Goal: Task Accomplishment & Management: Manage account settings

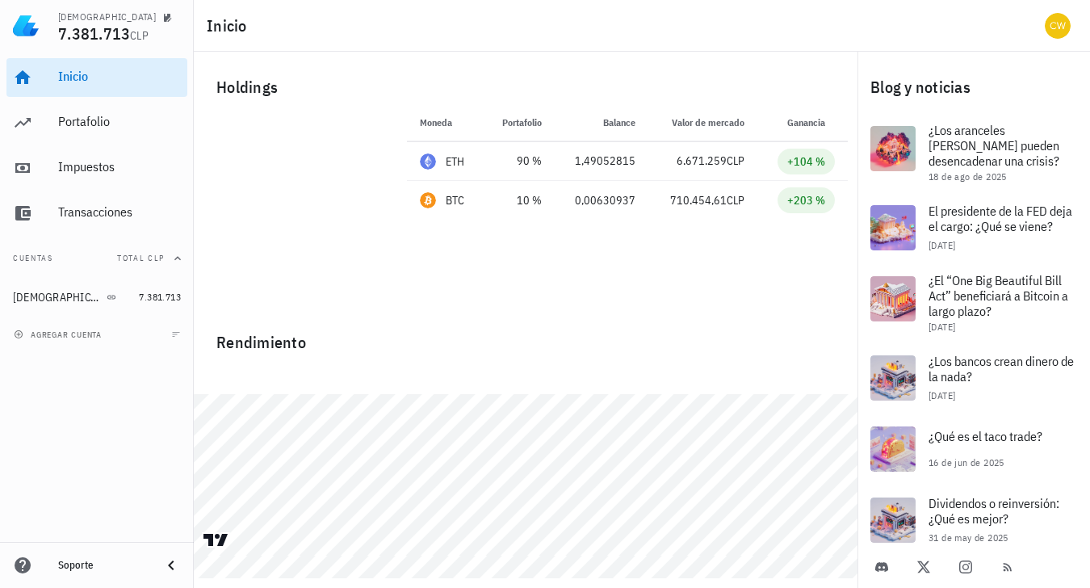
click at [136, 255] on span "Total CLP" at bounding box center [141, 258] width 48 height 10
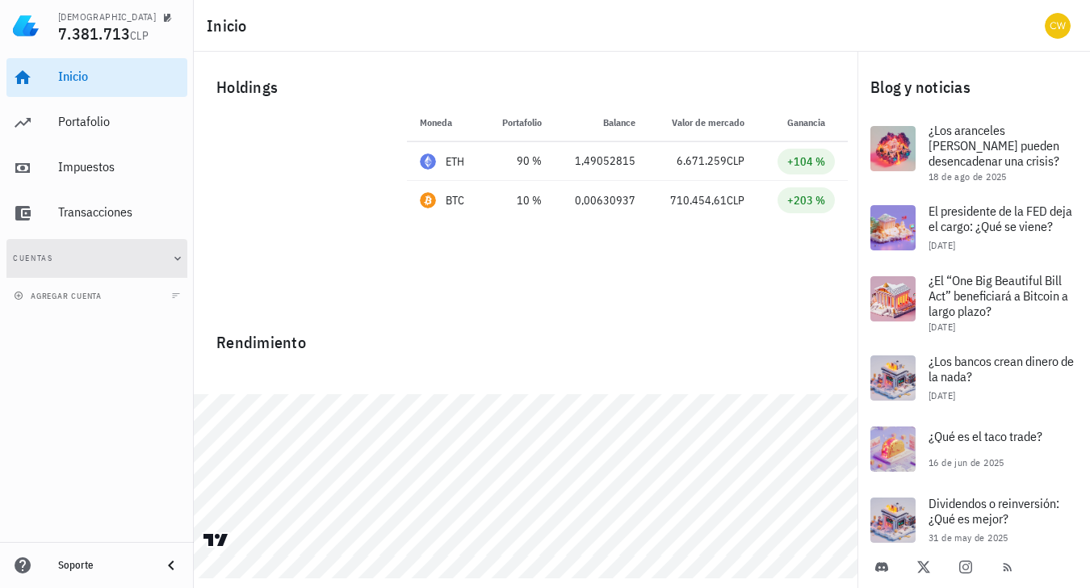
click at [136, 255] on button "Cuentas" at bounding box center [96, 258] width 181 height 39
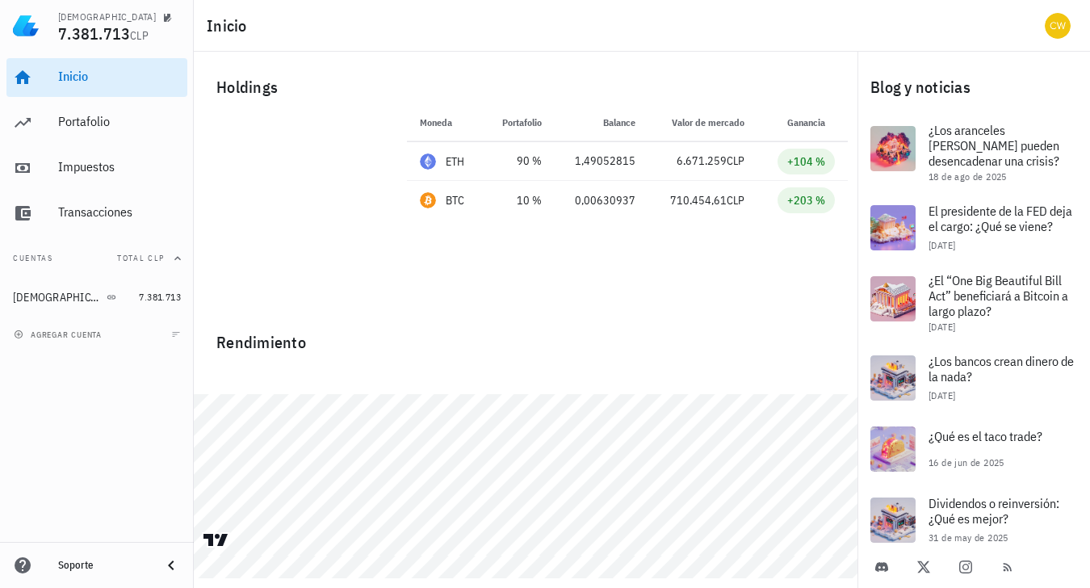
click at [40, 258] on button "Cuentas Total CLP" at bounding box center [96, 258] width 181 height 39
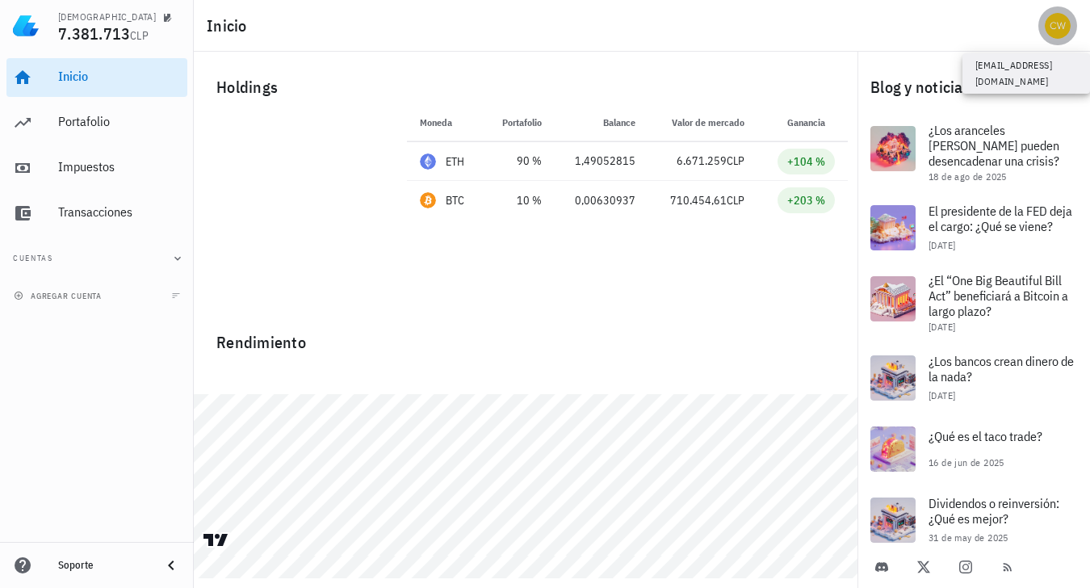
click at [1069, 25] on div "avatar" at bounding box center [1058, 26] width 26 height 26
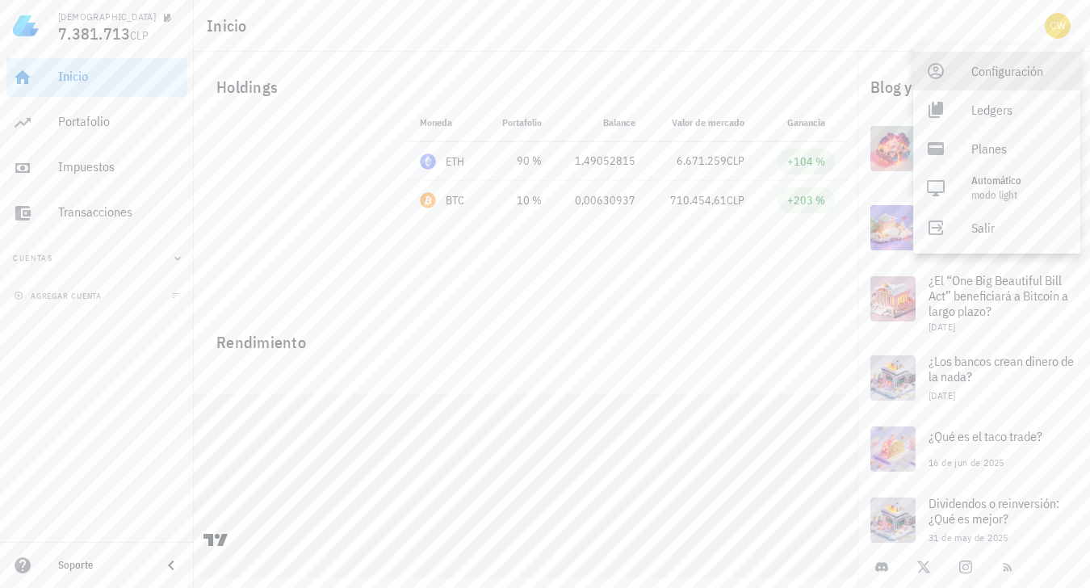
click at [1024, 79] on div "Configuración" at bounding box center [1020, 71] width 96 height 32
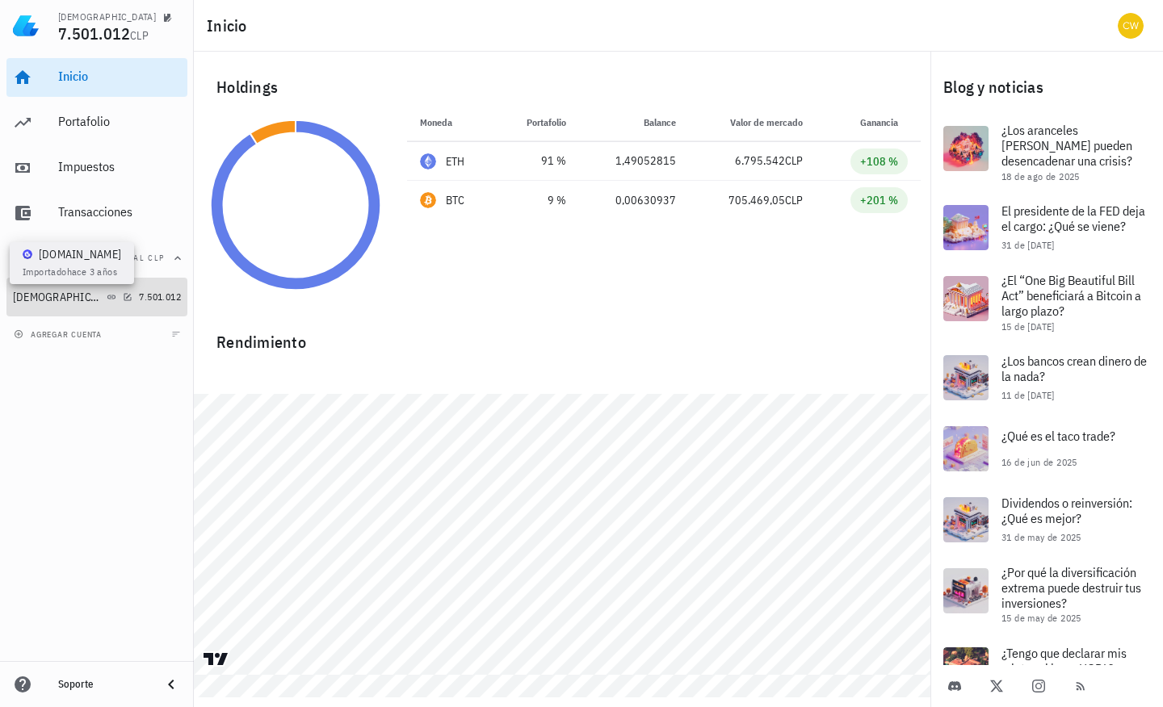
click at [107, 294] on icon at bounding box center [112, 297] width 10 height 10
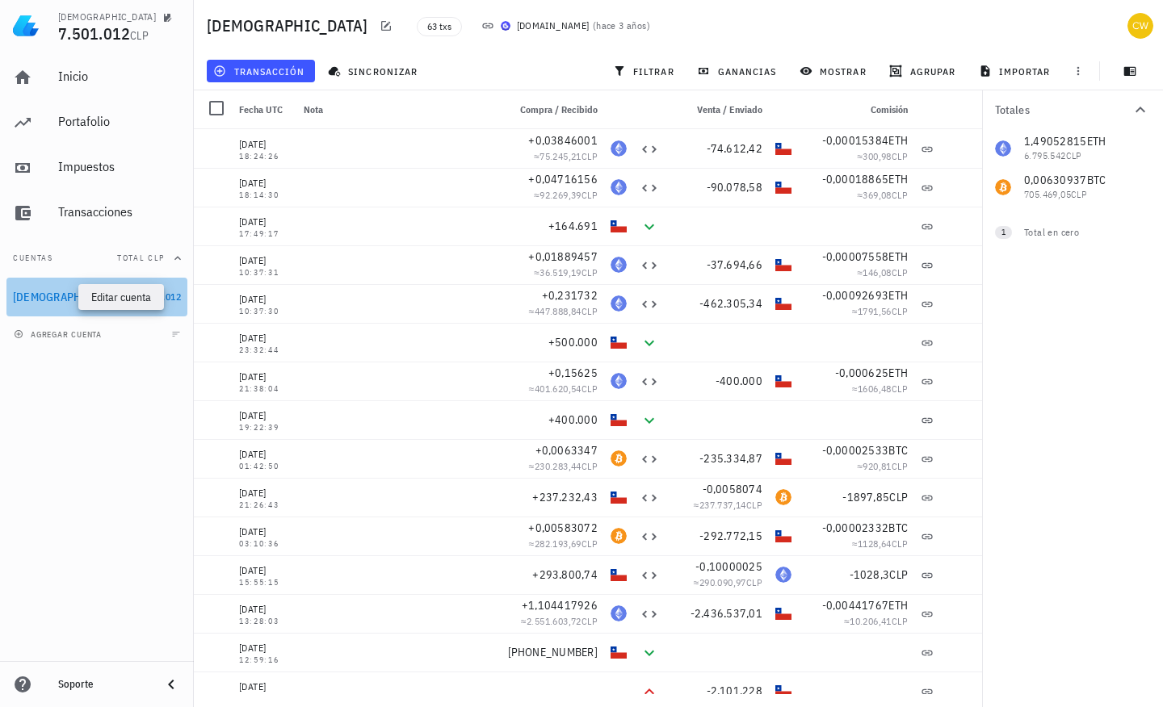
click at [123, 296] on icon "button" at bounding box center [128, 297] width 10 height 10
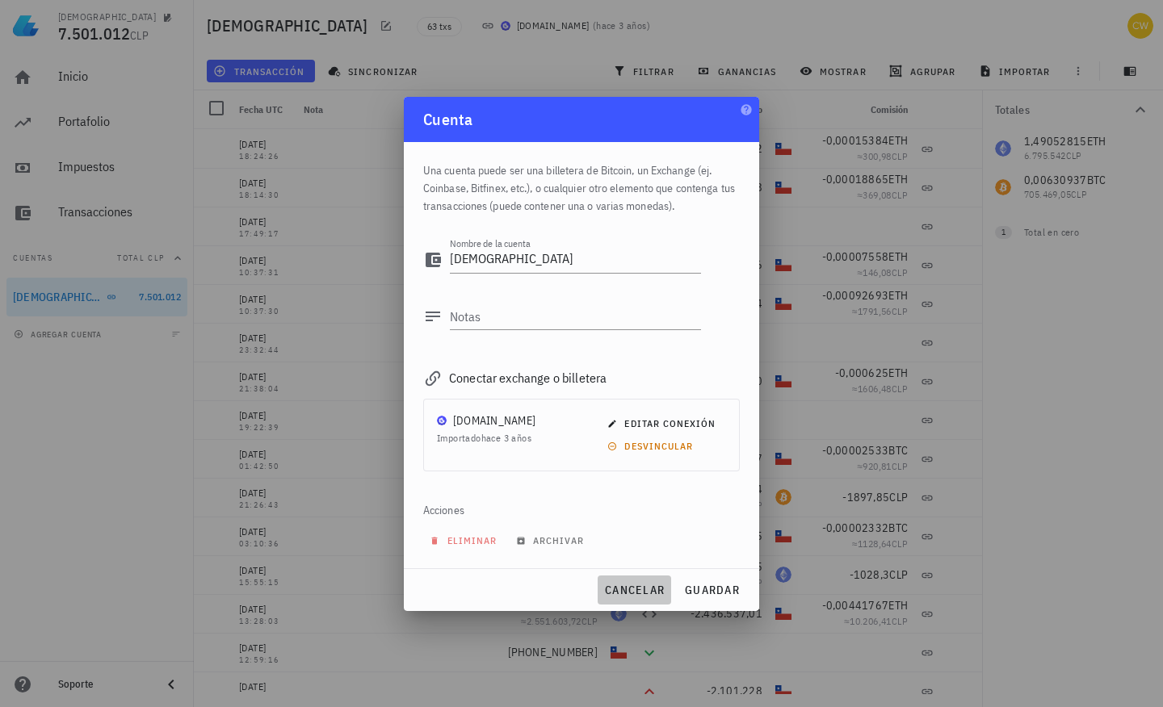
click at [641, 590] on span "cancelar" at bounding box center [634, 590] width 61 height 15
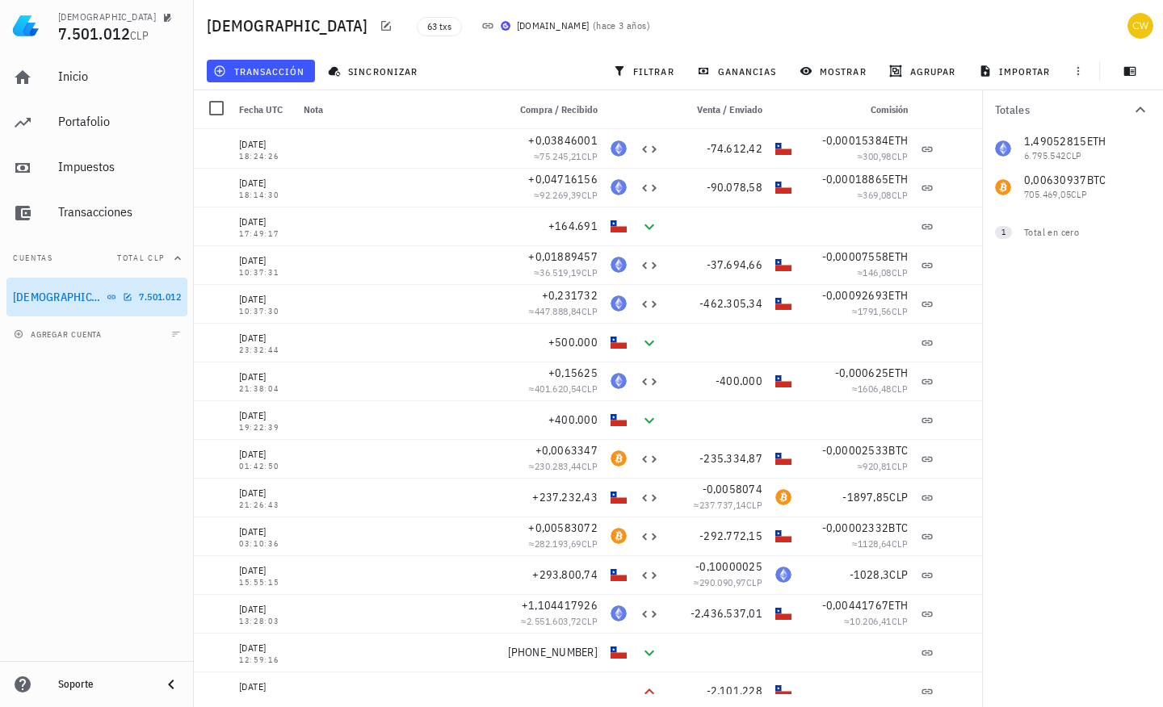
click at [165, 300] on span "7.501.012" at bounding box center [160, 297] width 42 height 12
click at [481, 24] on icon at bounding box center [487, 25] width 13 height 13
click at [427, 31] on span "63 txs" at bounding box center [439, 27] width 24 height 18
click at [380, 27] on icon "button" at bounding box center [386, 25] width 13 height 13
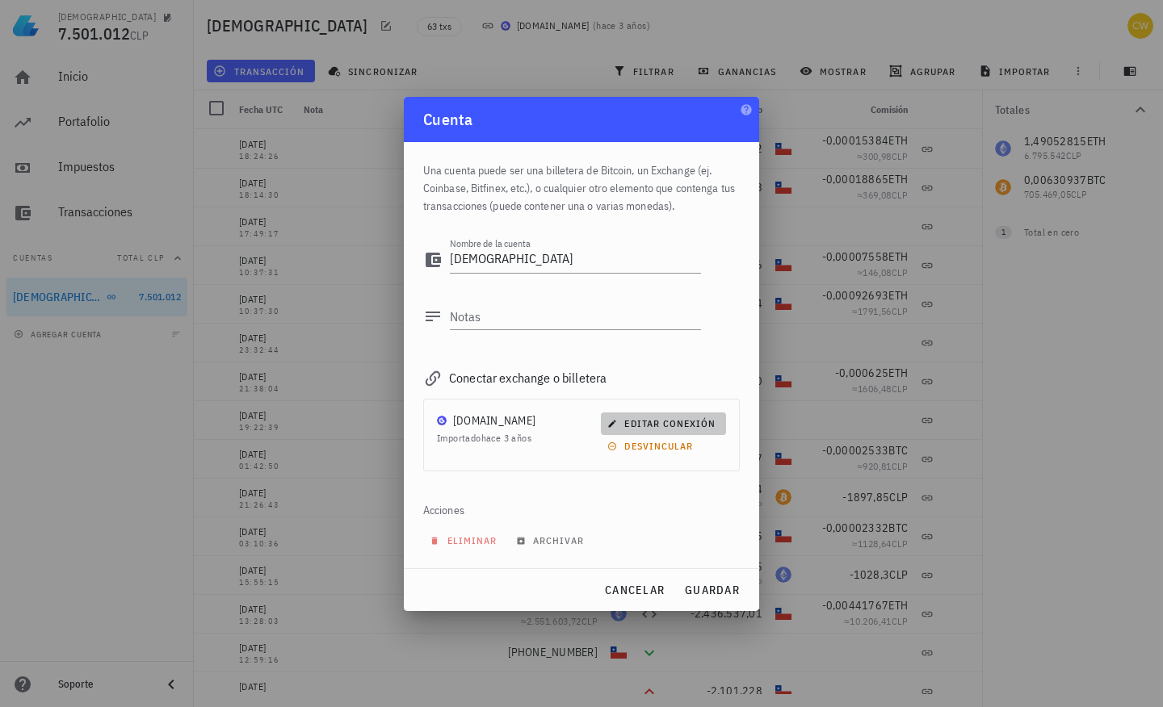
click at [639, 423] on span "editar conexión" at bounding box center [663, 424] width 105 height 12
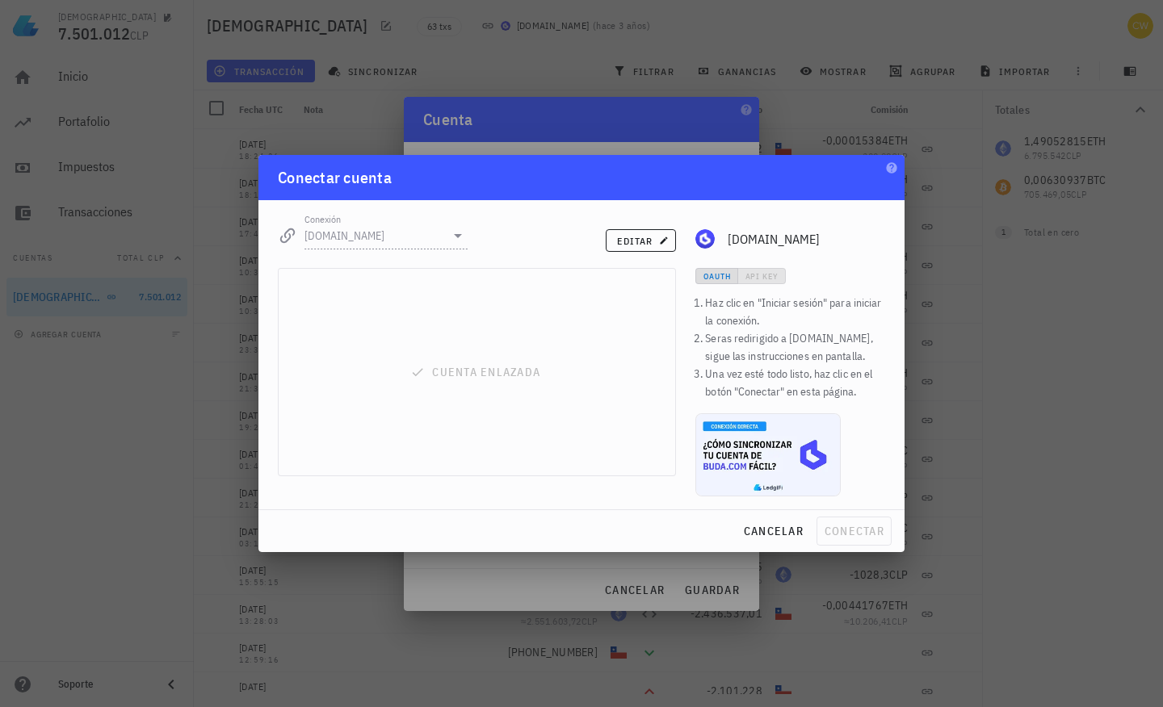
click at [455, 236] on div at bounding box center [457, 235] width 19 height 19
click at [773, 279] on div "OAuth API Key" at bounding box center [790, 276] width 190 height 16
click at [714, 271] on div "OAuth API Key" at bounding box center [790, 276] width 190 height 16
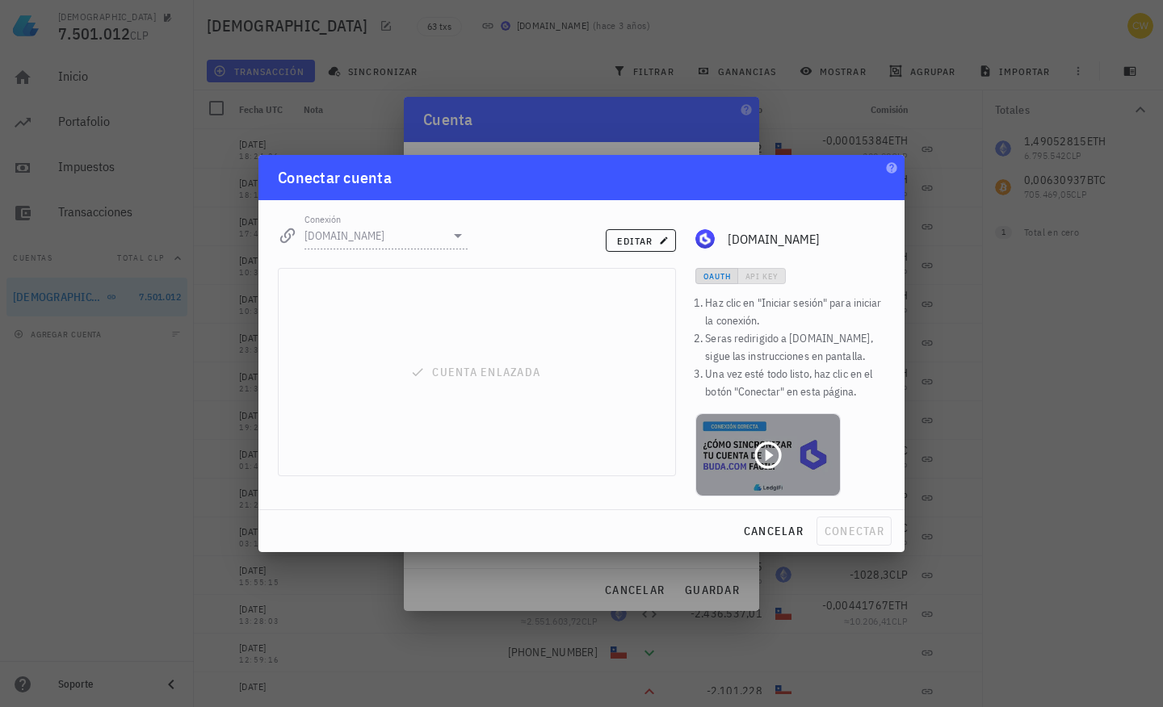
click at [772, 451] on icon at bounding box center [768, 455] width 32 height 32
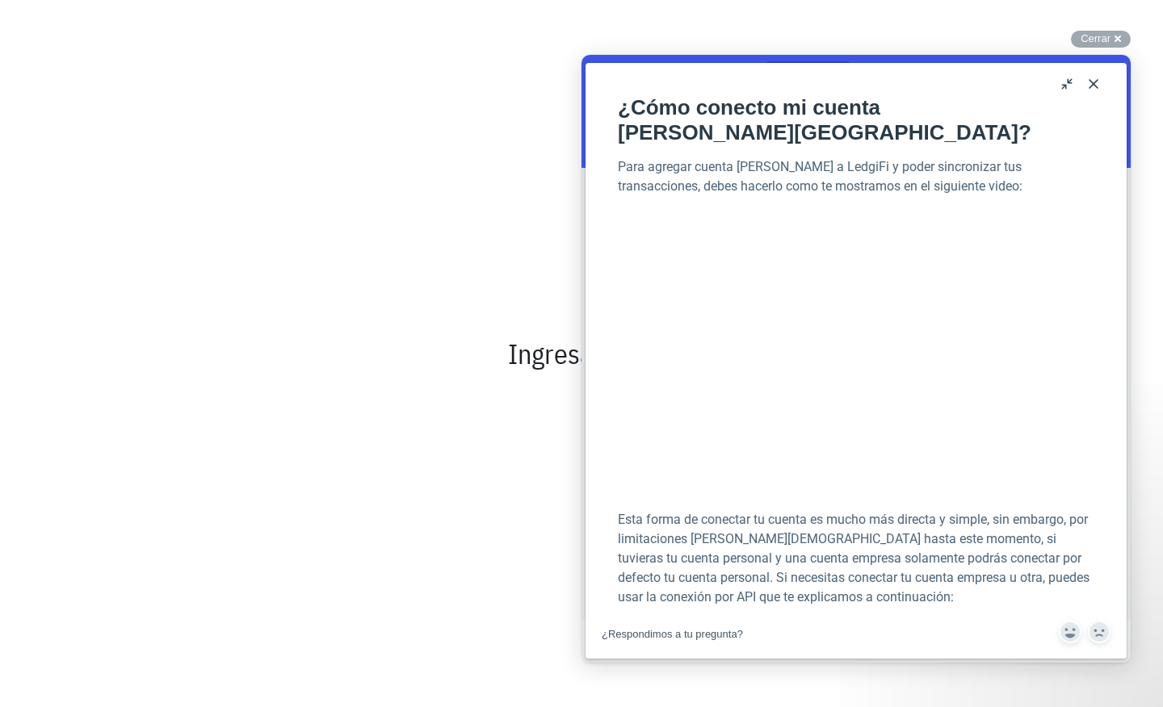
click at [1093, 82] on button "Close" at bounding box center [1094, 84] width 26 height 26
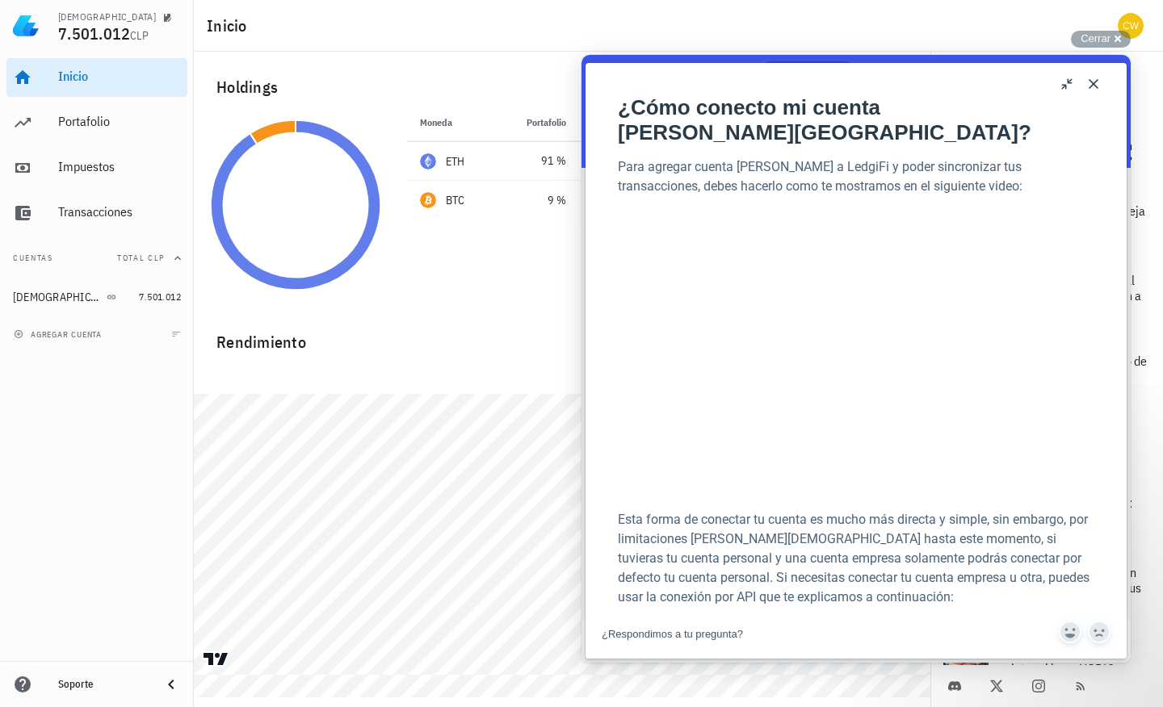
click at [1091, 87] on button "Close" at bounding box center [1094, 84] width 26 height 26
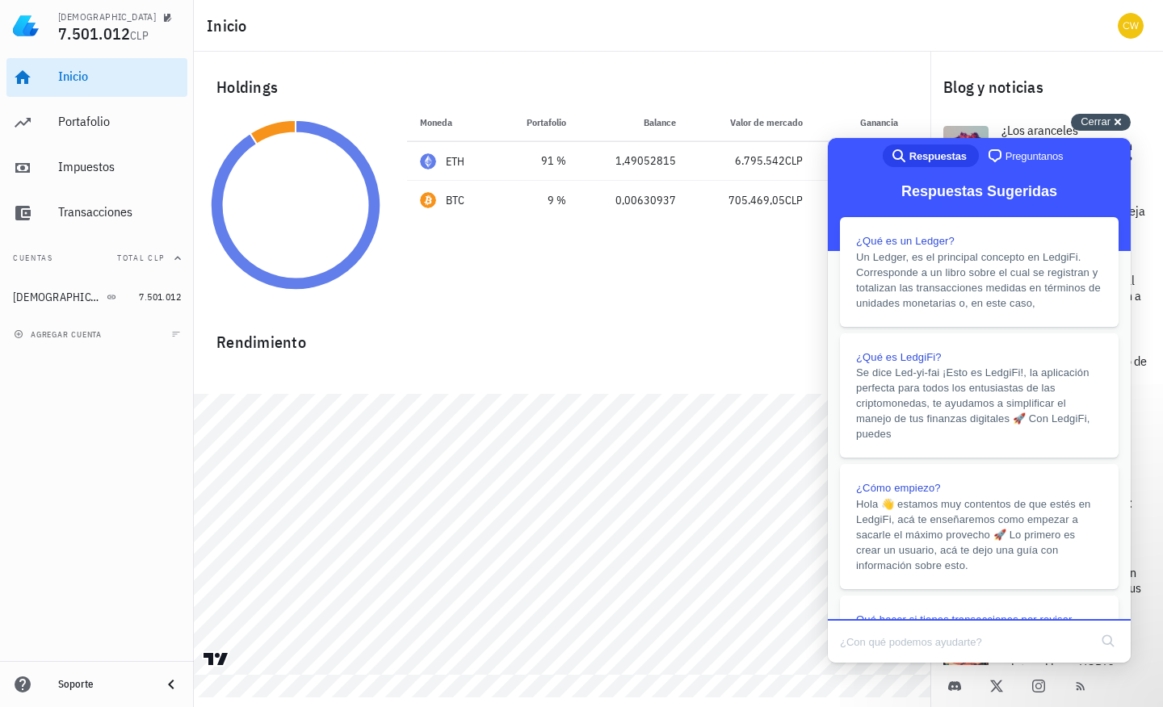
click at [1098, 118] on span "Cerrar" at bounding box center [1096, 121] width 30 height 12
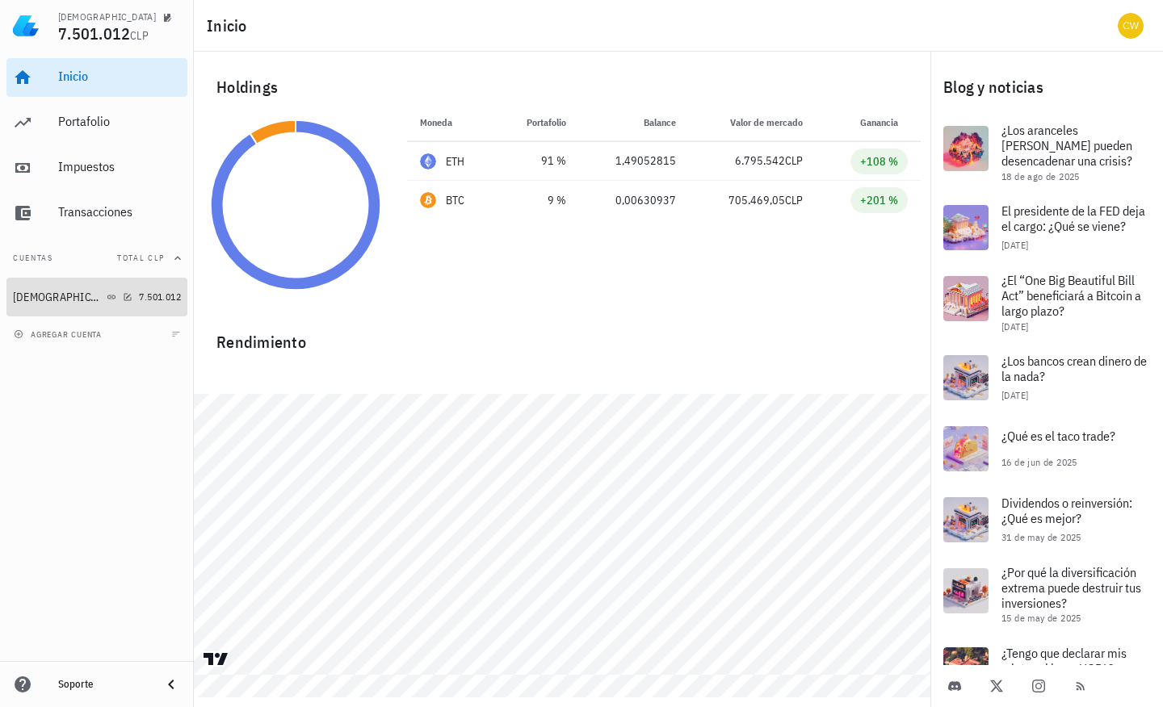
click at [40, 297] on div "[DEMOGRAPHIC_DATA]" at bounding box center [73, 297] width 120 height 15
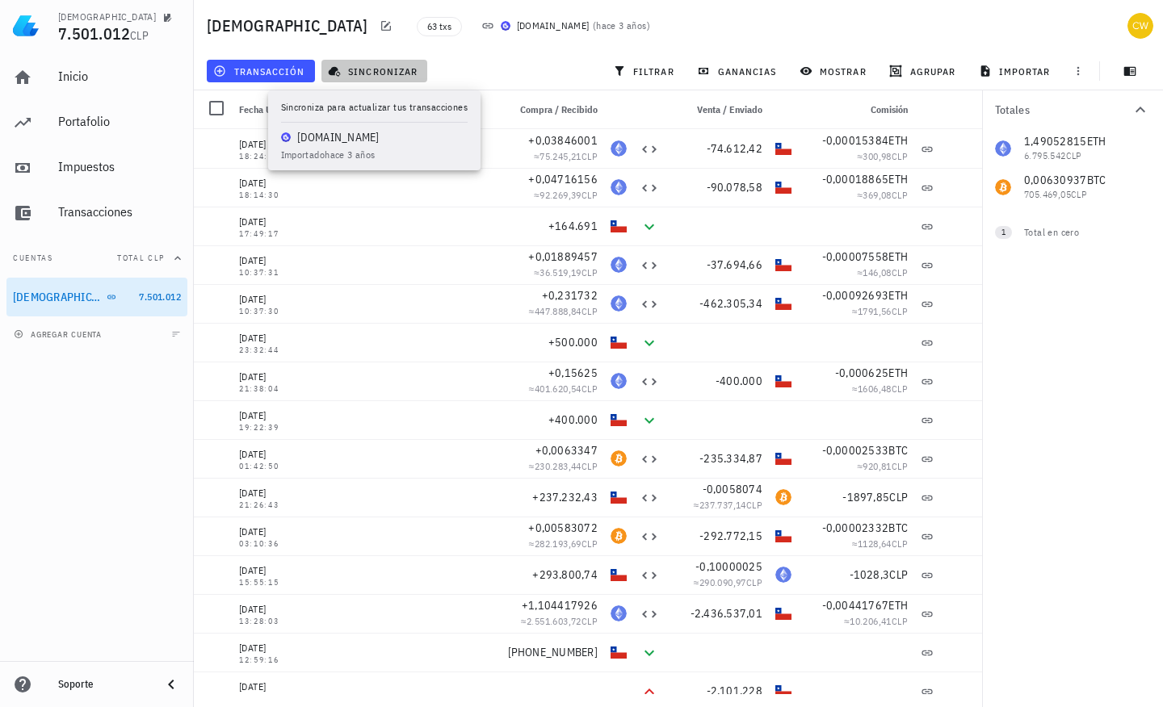
click at [372, 63] on button "sincronizar" at bounding box center [374, 71] width 107 height 23
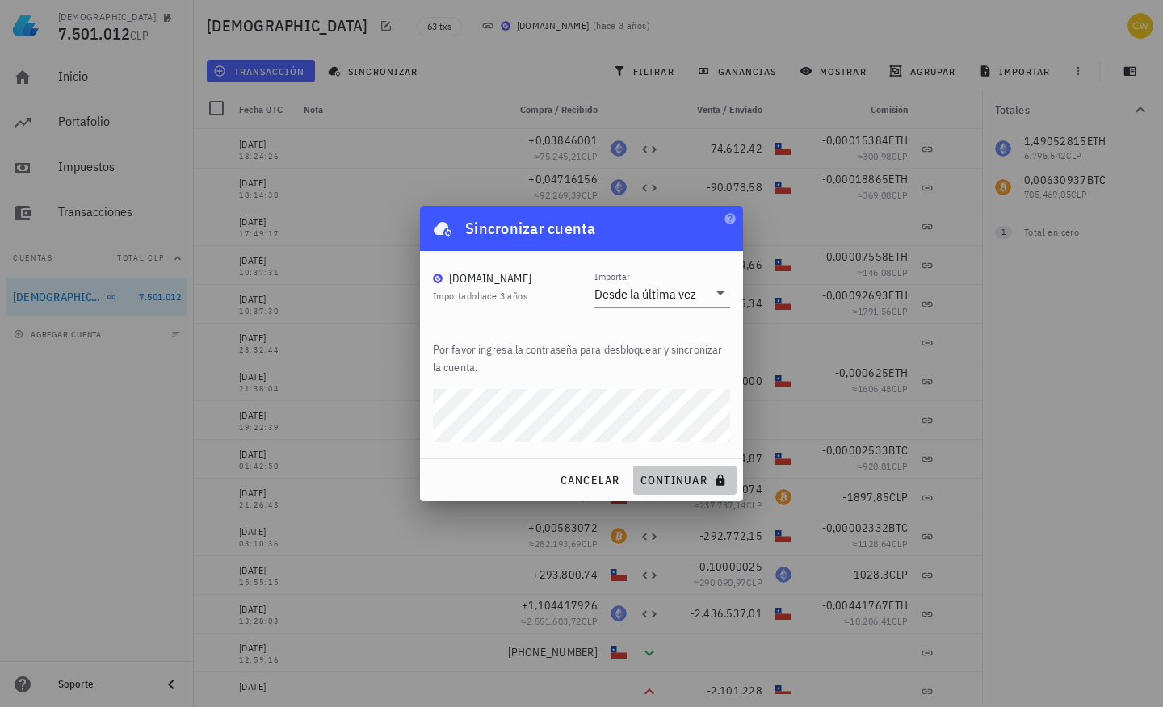
click at [692, 479] on span "continuar" at bounding box center [685, 480] width 90 height 15
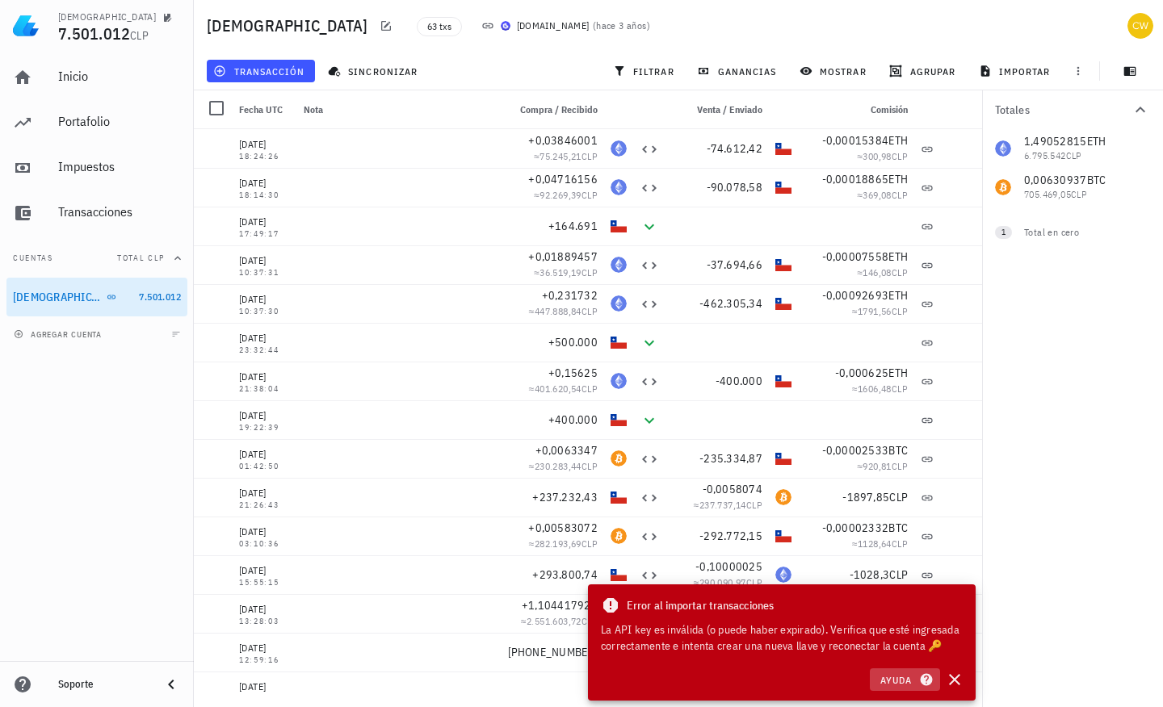
click at [910, 673] on span "Ayuda" at bounding box center [905, 680] width 50 height 15
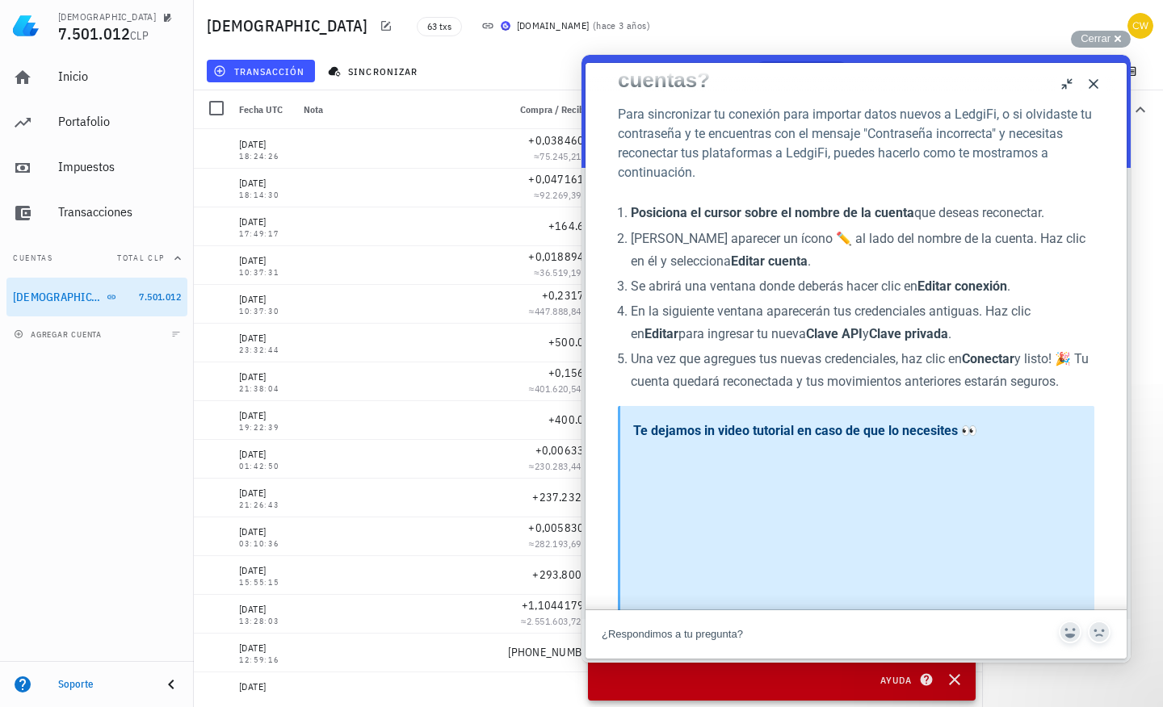
scroll to position [54, 0]
click at [1094, 86] on button "Close" at bounding box center [1094, 84] width 26 height 26
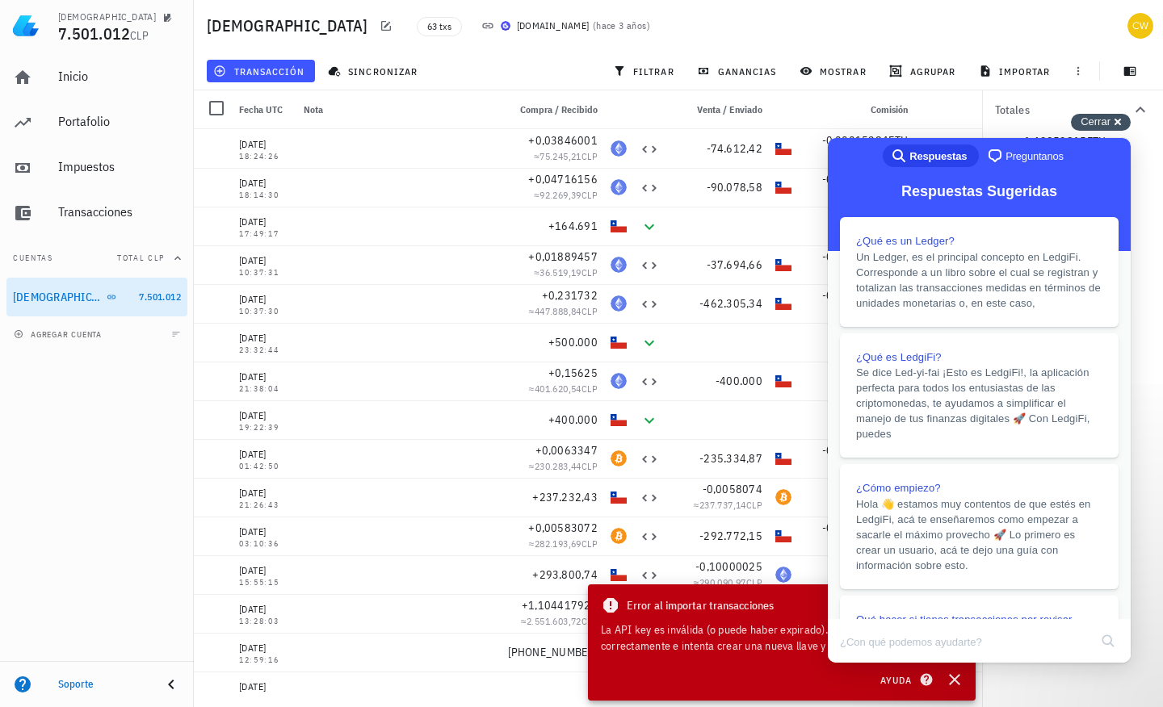
click at [1102, 125] on span "Cerrar" at bounding box center [1096, 121] width 30 height 12
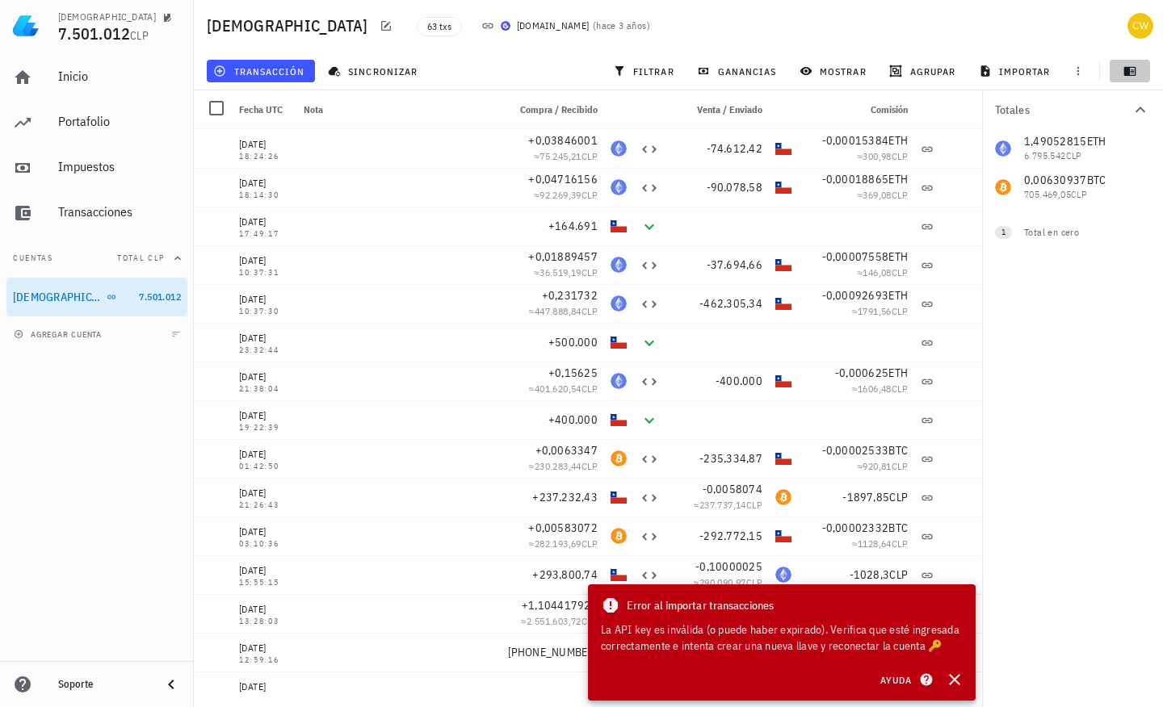
click at [1132, 76] on icon "button" at bounding box center [1129, 71] width 13 height 13
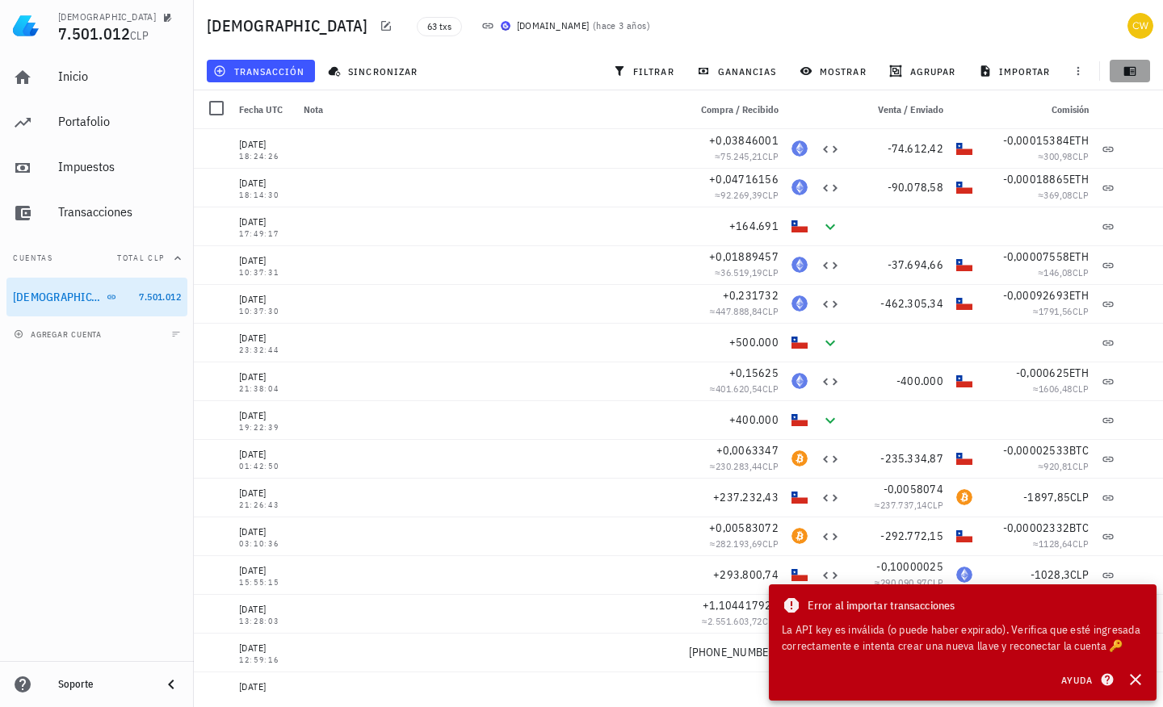
click at [1132, 76] on icon "button" at bounding box center [1129, 71] width 13 height 13
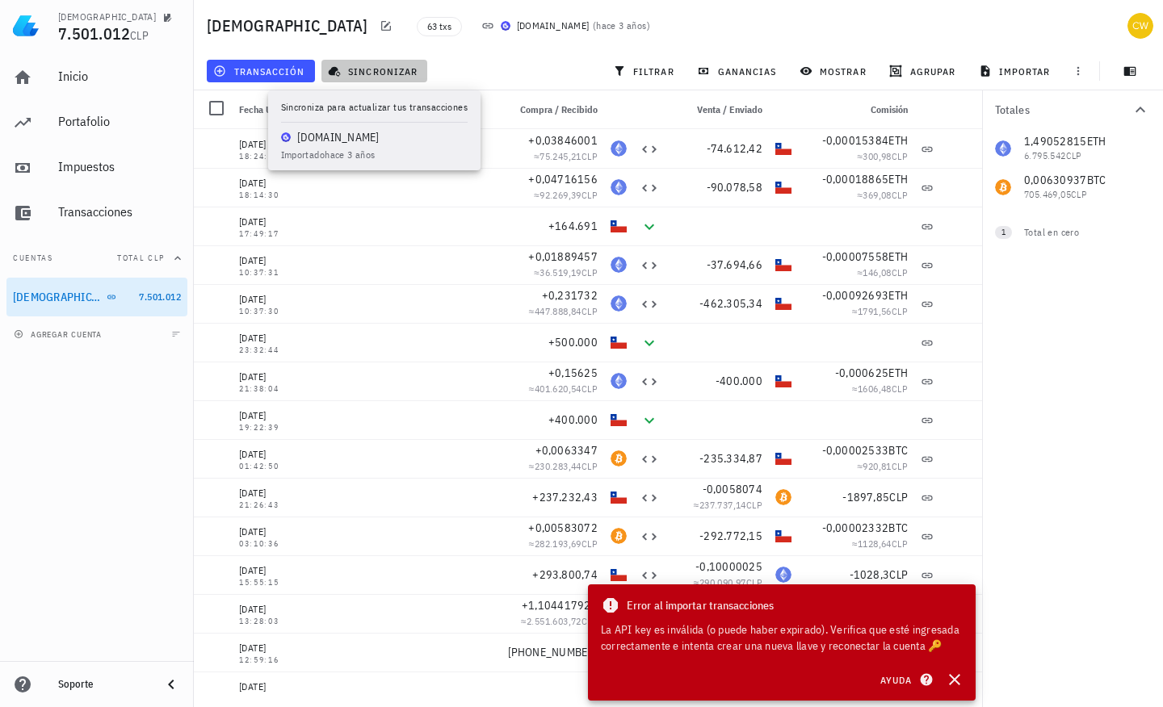
click at [369, 65] on span "sincronizar" at bounding box center [374, 71] width 86 height 13
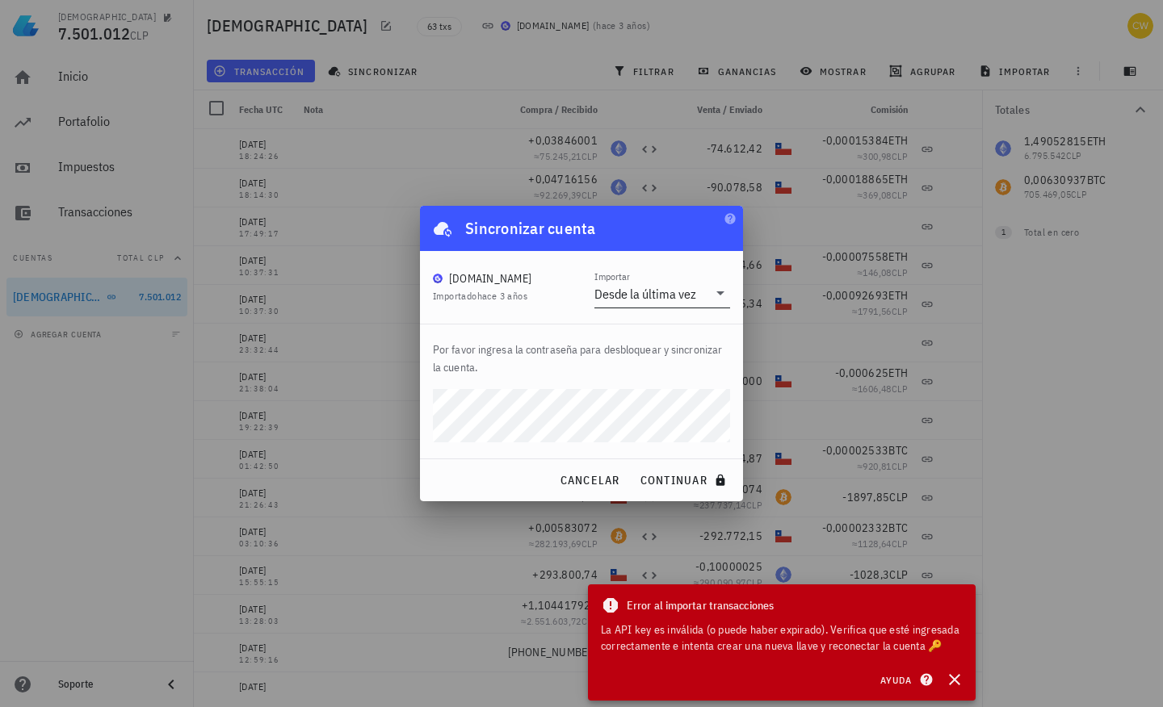
click at [634, 296] on div "Desde la última vez" at bounding box center [645, 294] width 102 height 16
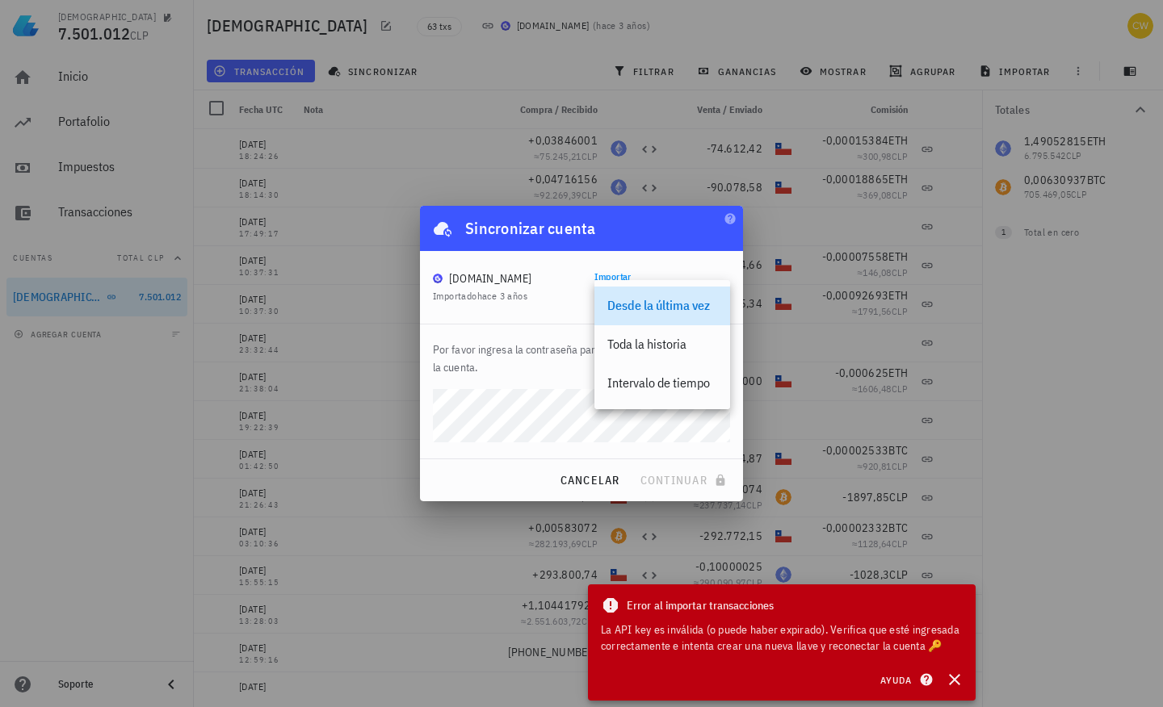
click at [636, 304] on div "Desde la última vez" at bounding box center [662, 305] width 110 height 15
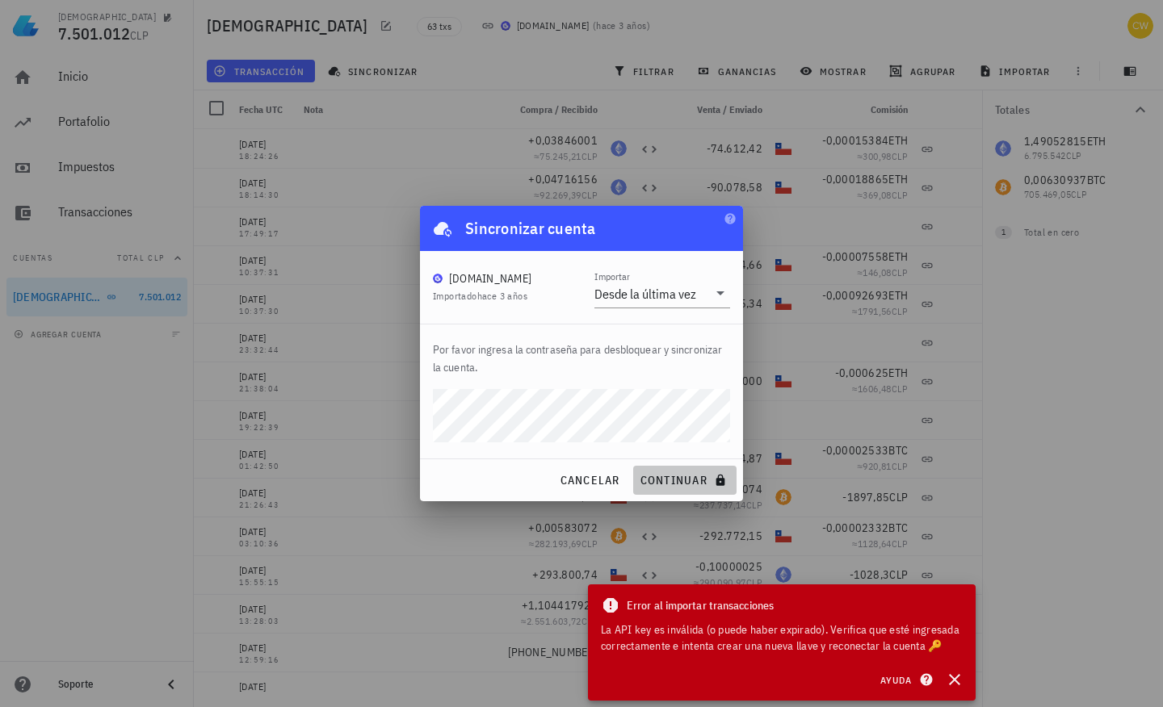
click at [653, 481] on span "continuar" at bounding box center [685, 480] width 90 height 15
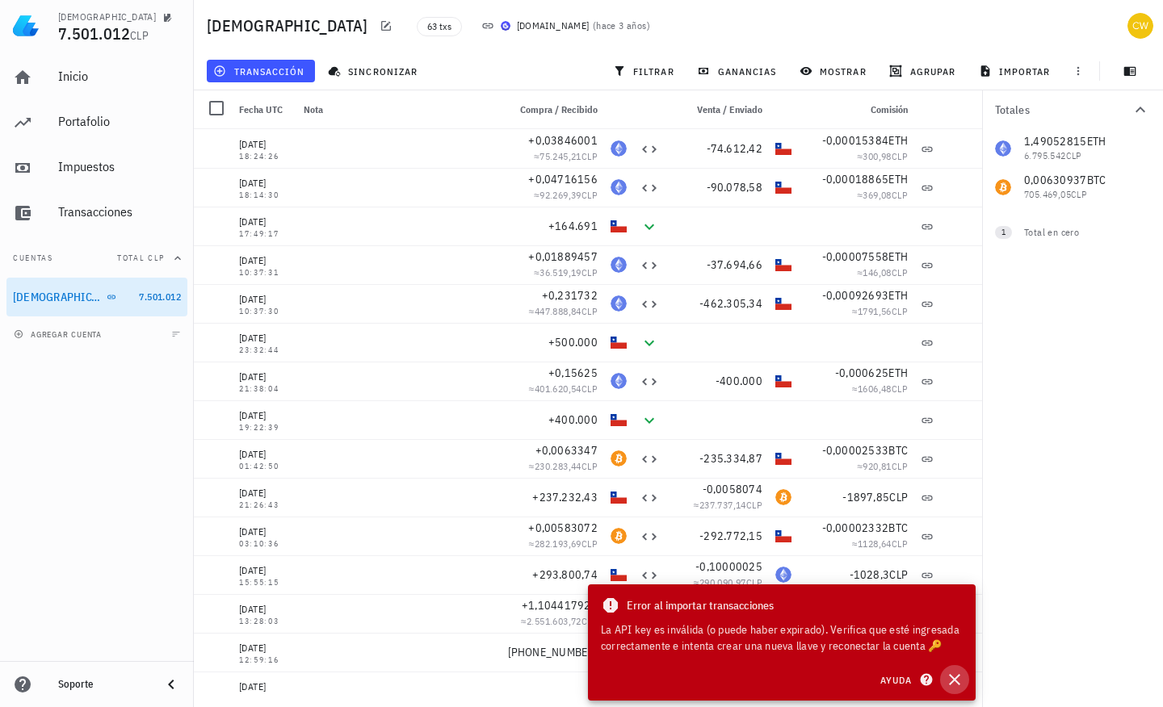
click at [954, 677] on icon "button" at bounding box center [954, 679] width 19 height 19
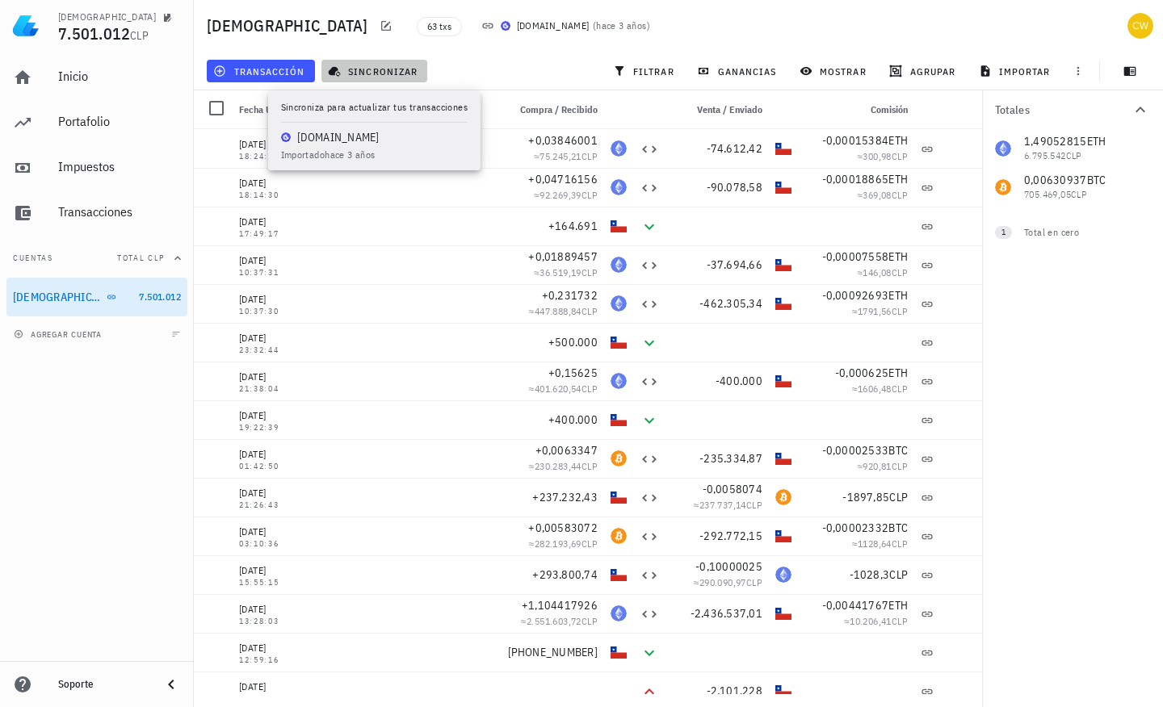
click at [357, 74] on span "sincronizar" at bounding box center [374, 71] width 86 height 13
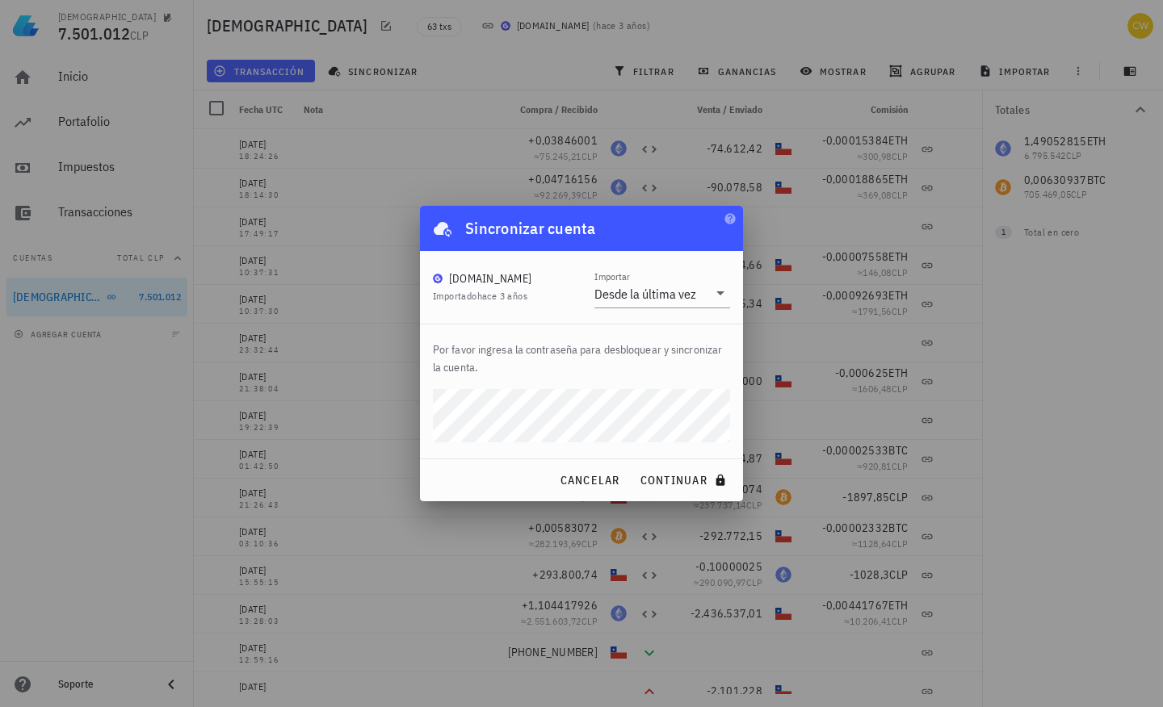
click at [633, 466] on button "continuar" at bounding box center [684, 480] width 103 height 29
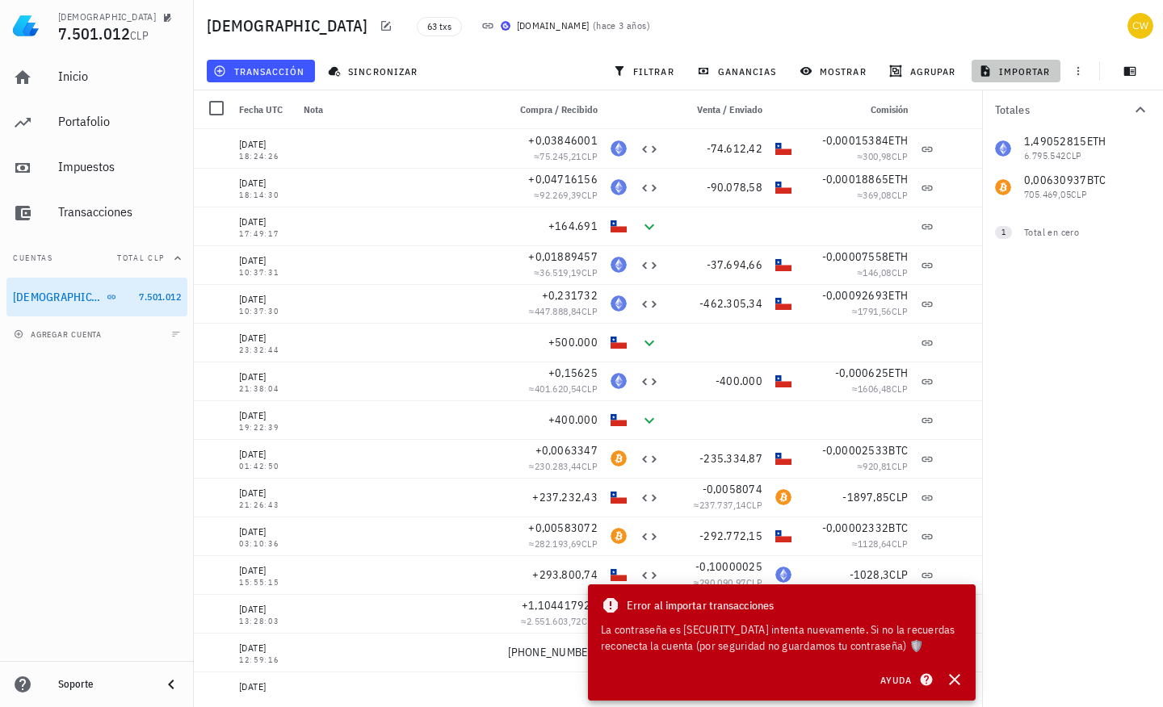
click at [989, 70] on icon "button" at bounding box center [985, 70] width 9 height 10
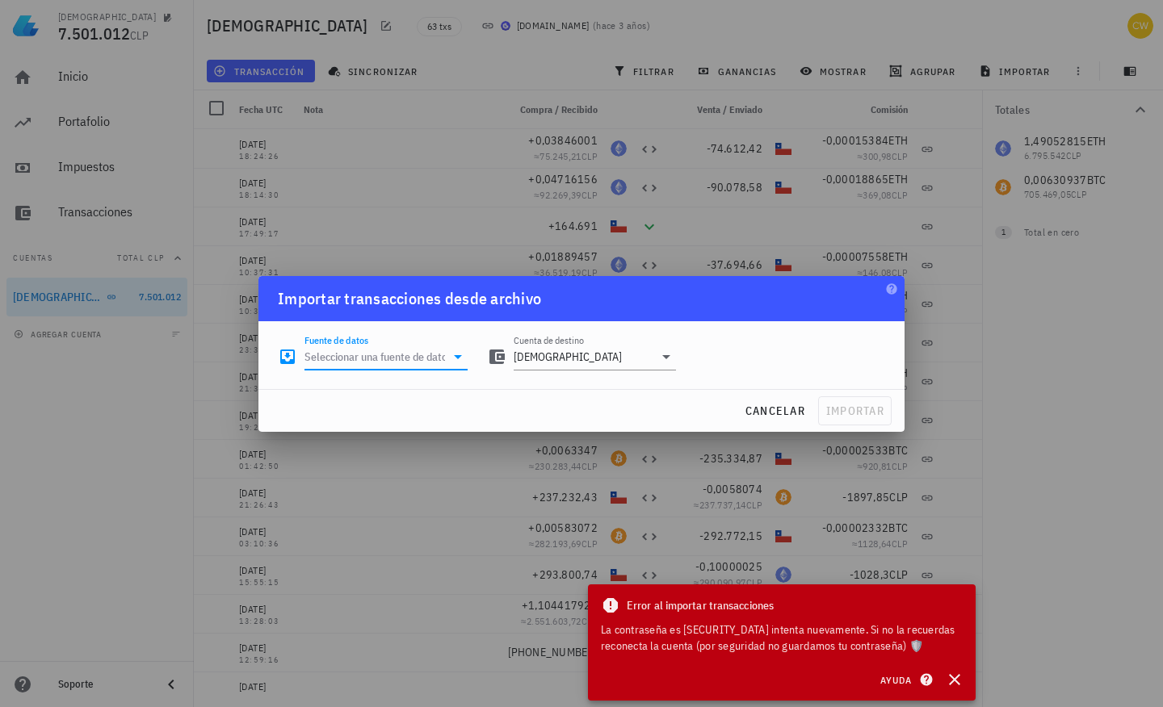
click at [418, 359] on input "Fuente de datos" at bounding box center [374, 357] width 141 height 26
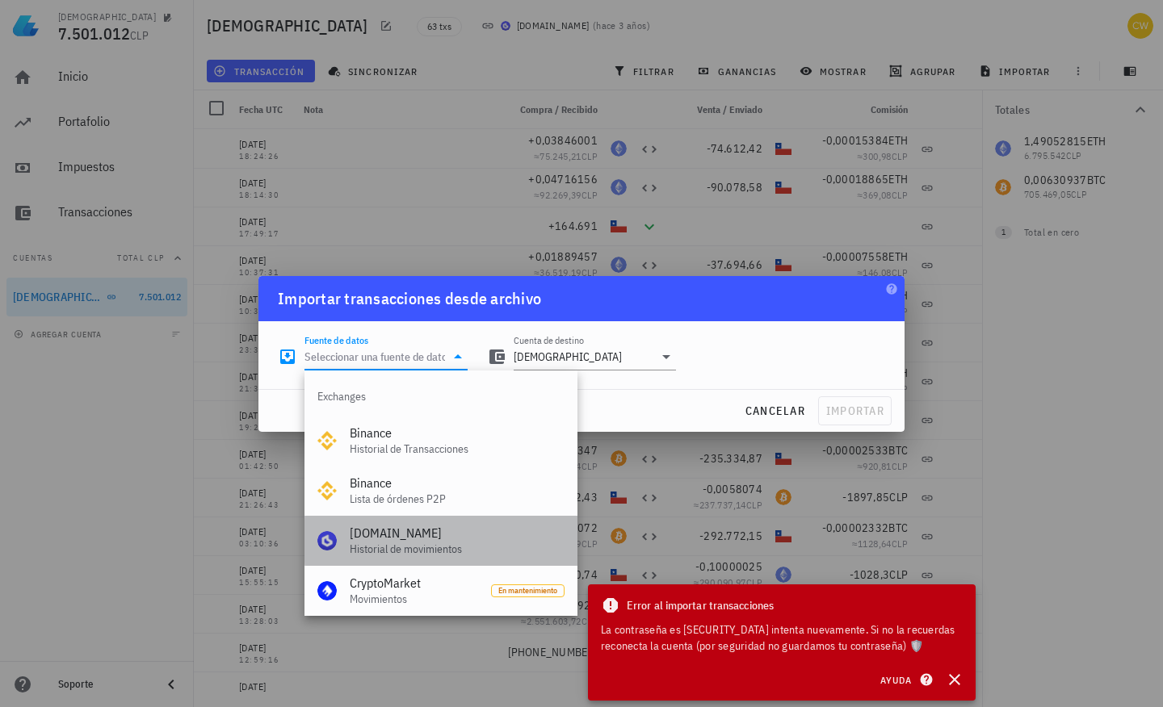
click at [376, 539] on div "[DOMAIN_NAME]" at bounding box center [457, 533] width 215 height 15
type input "[DOMAIN_NAME] (Historial de movimientos)"
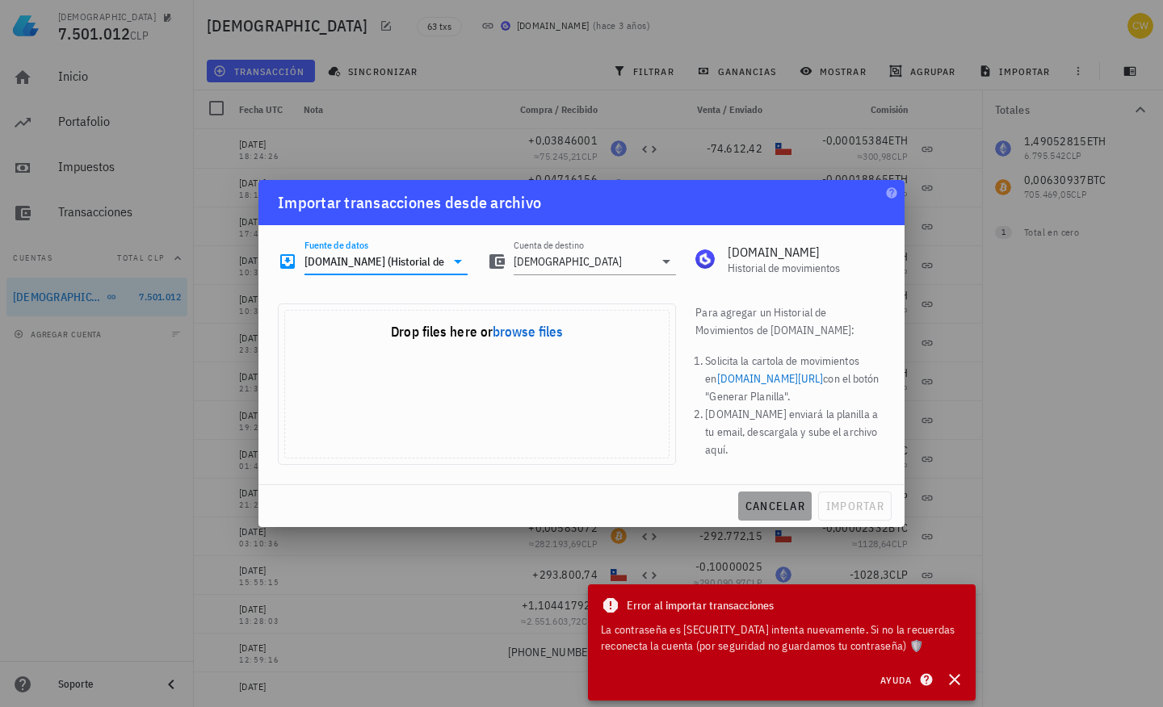
click at [758, 503] on span "cancelar" at bounding box center [775, 506] width 61 height 15
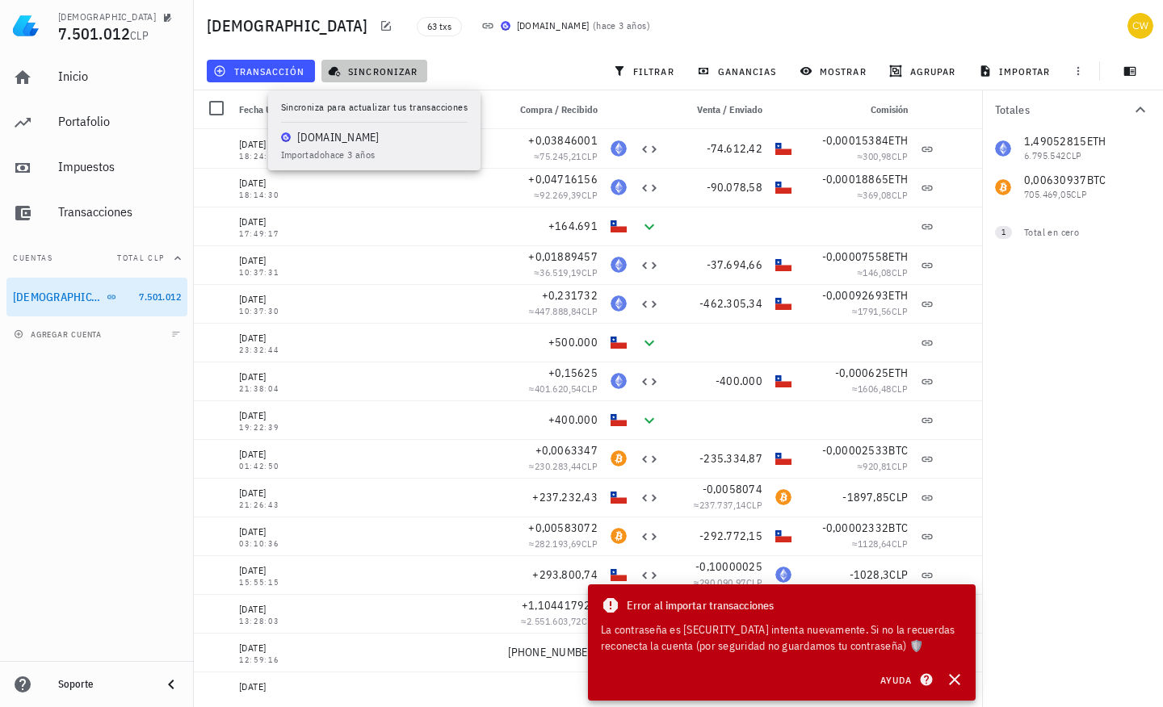
click at [359, 78] on button "sincronizar" at bounding box center [374, 71] width 107 height 23
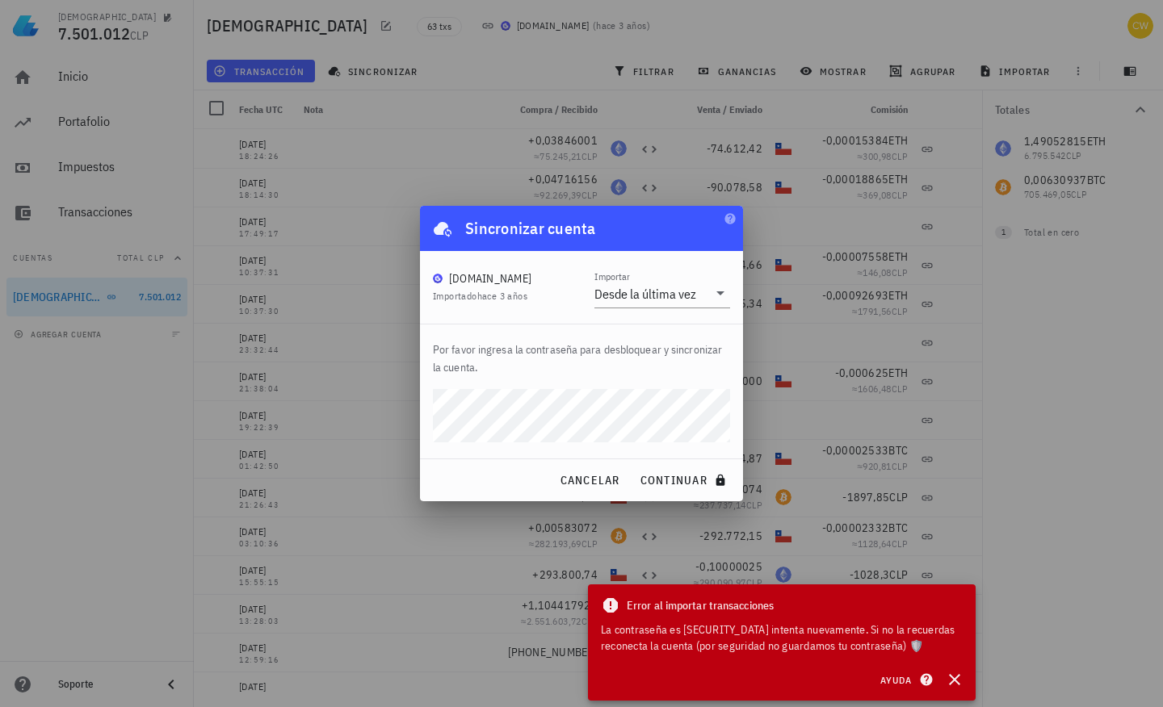
click at [633, 466] on button "continuar" at bounding box center [684, 480] width 103 height 29
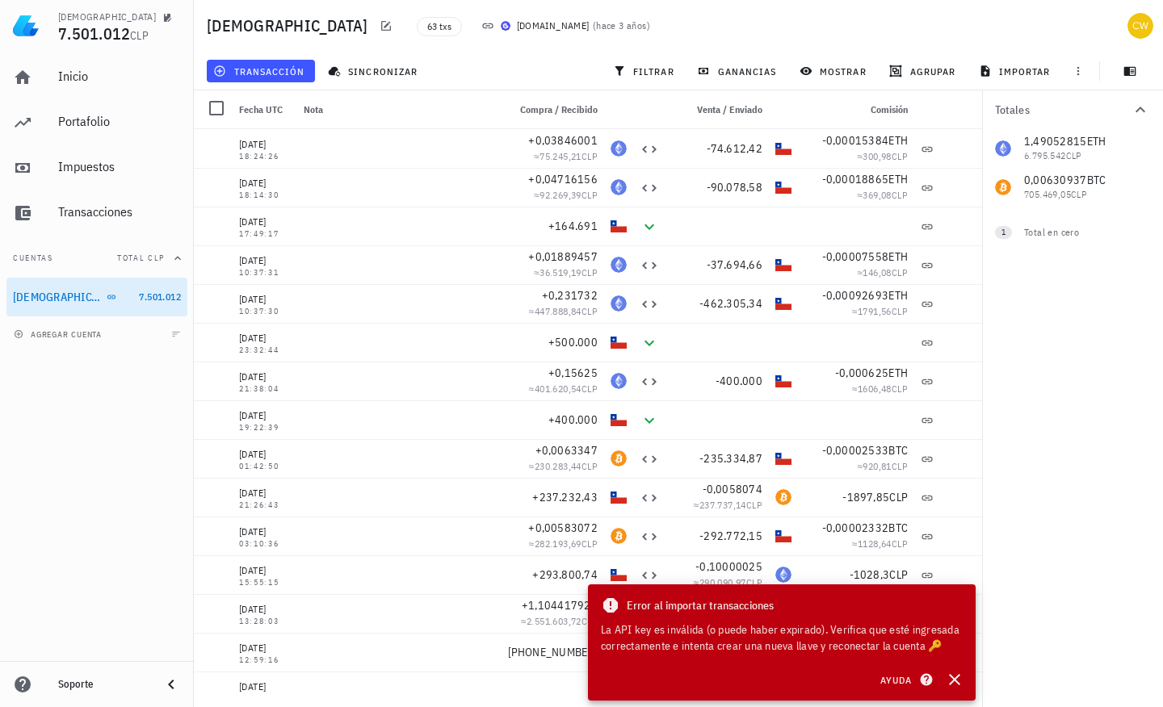
click at [936, 644] on div "La API key es inválida (o puede haber expirado). Verifica que esté ingresada co…" at bounding box center [782, 638] width 362 height 32
click at [958, 680] on icon "button" at bounding box center [954, 679] width 19 height 19
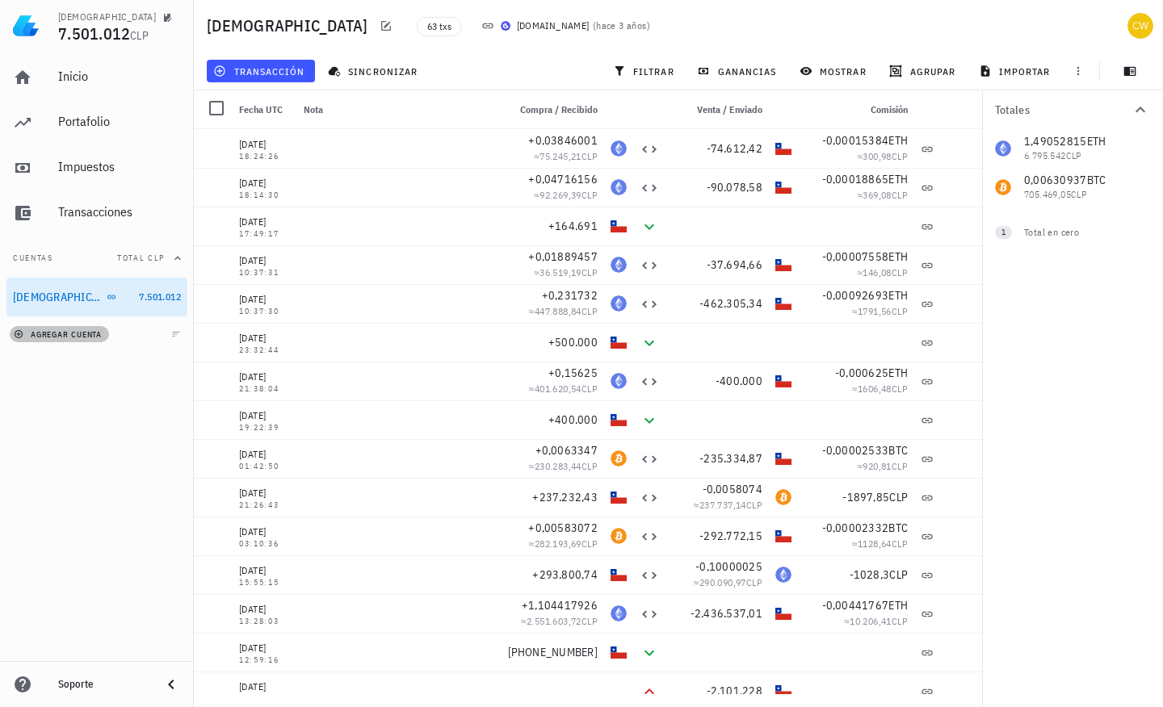
click at [16, 336] on icon "button" at bounding box center [19, 335] width 10 height 10
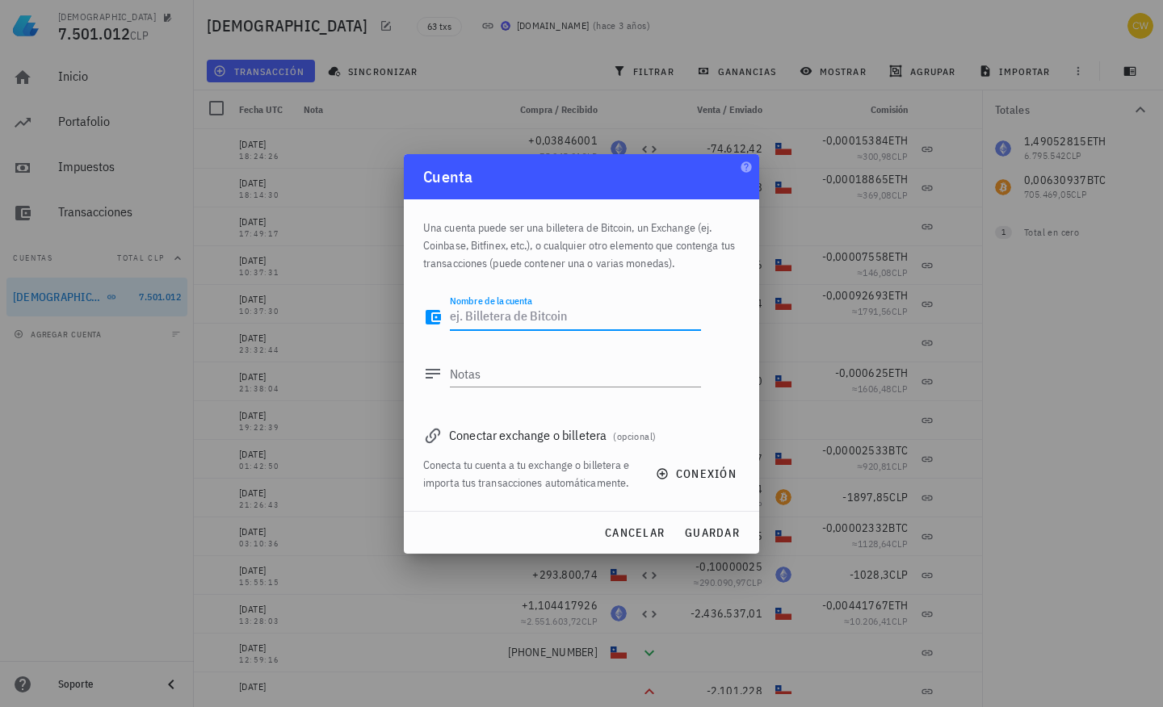
click at [559, 322] on textarea "Nombre de la cuenta" at bounding box center [575, 317] width 251 height 26
type textarea "[DOMAIN_NAME]"
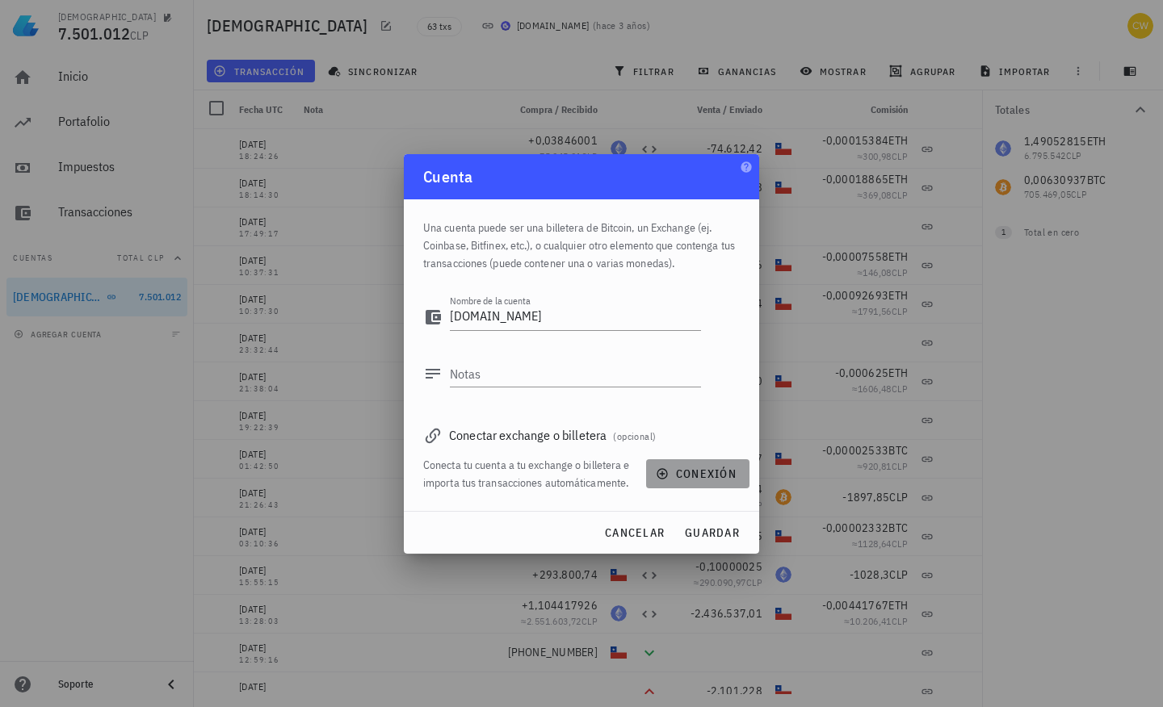
click at [657, 476] on icon "button" at bounding box center [662, 474] width 13 height 13
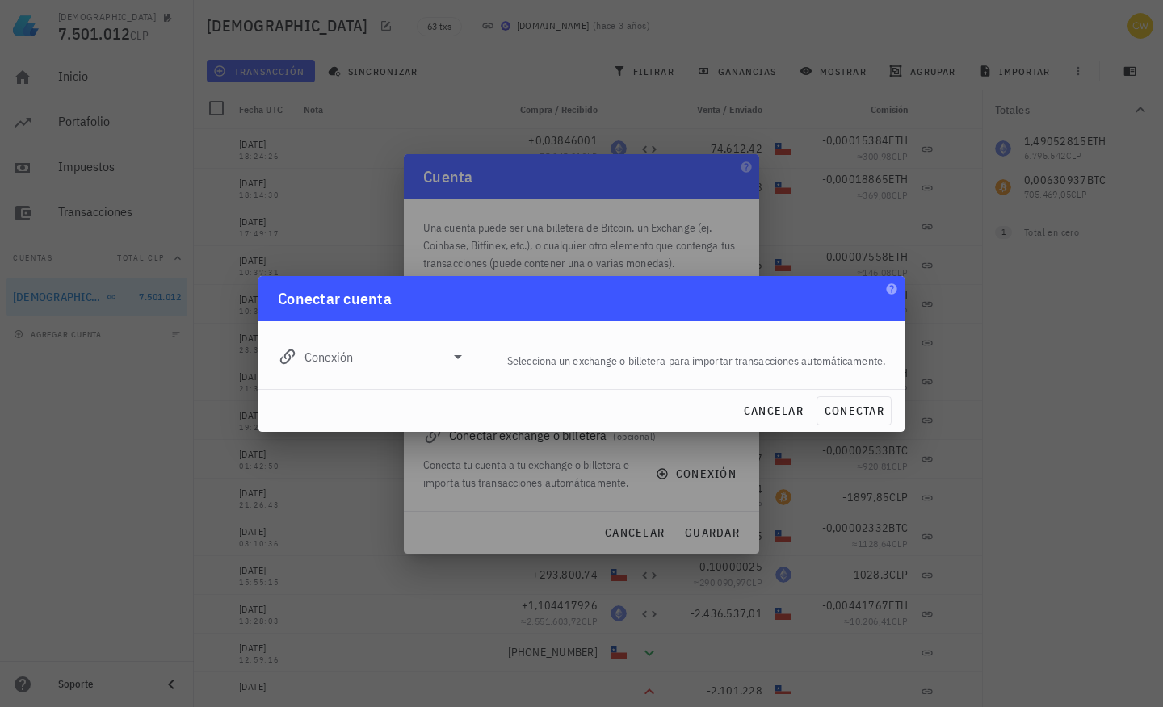
click at [395, 355] on input "Conexión" at bounding box center [374, 357] width 141 height 26
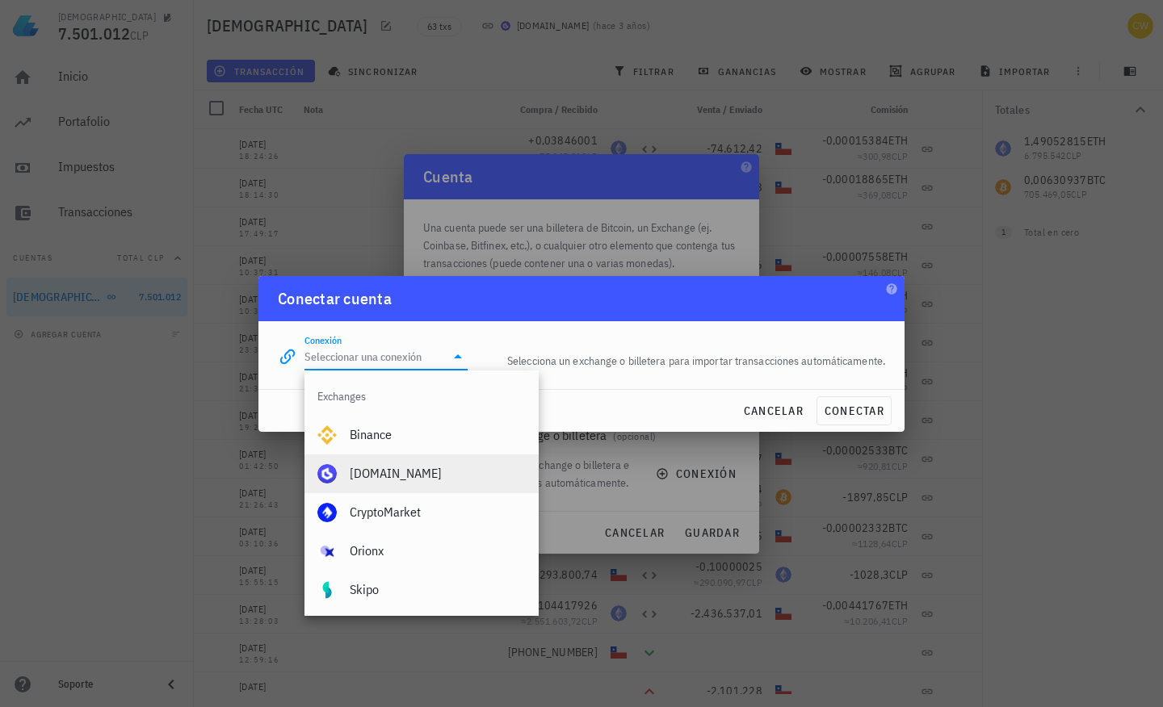
click at [393, 481] on div "[DOMAIN_NAME]" at bounding box center [438, 473] width 176 height 35
type input "[DOMAIN_NAME]"
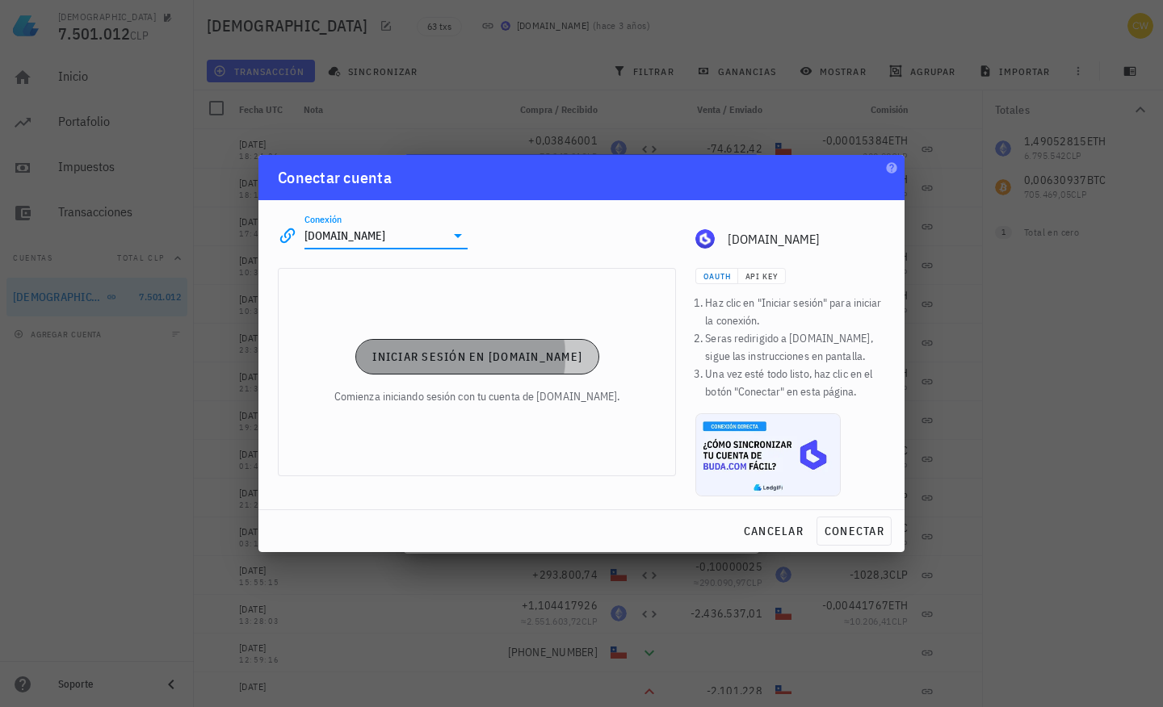
click at [513, 372] on button "Iniciar sesión en [DOMAIN_NAME]" at bounding box center [477, 357] width 244 height 36
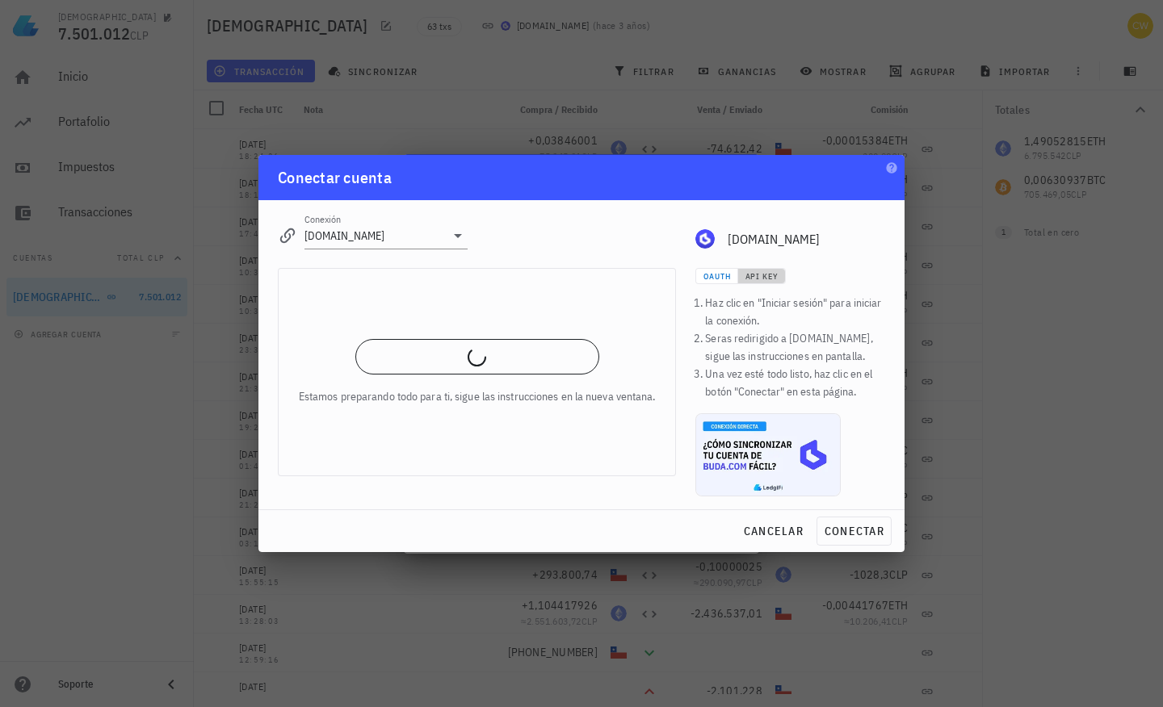
click at [757, 275] on span "API Key" at bounding box center [762, 276] width 34 height 10
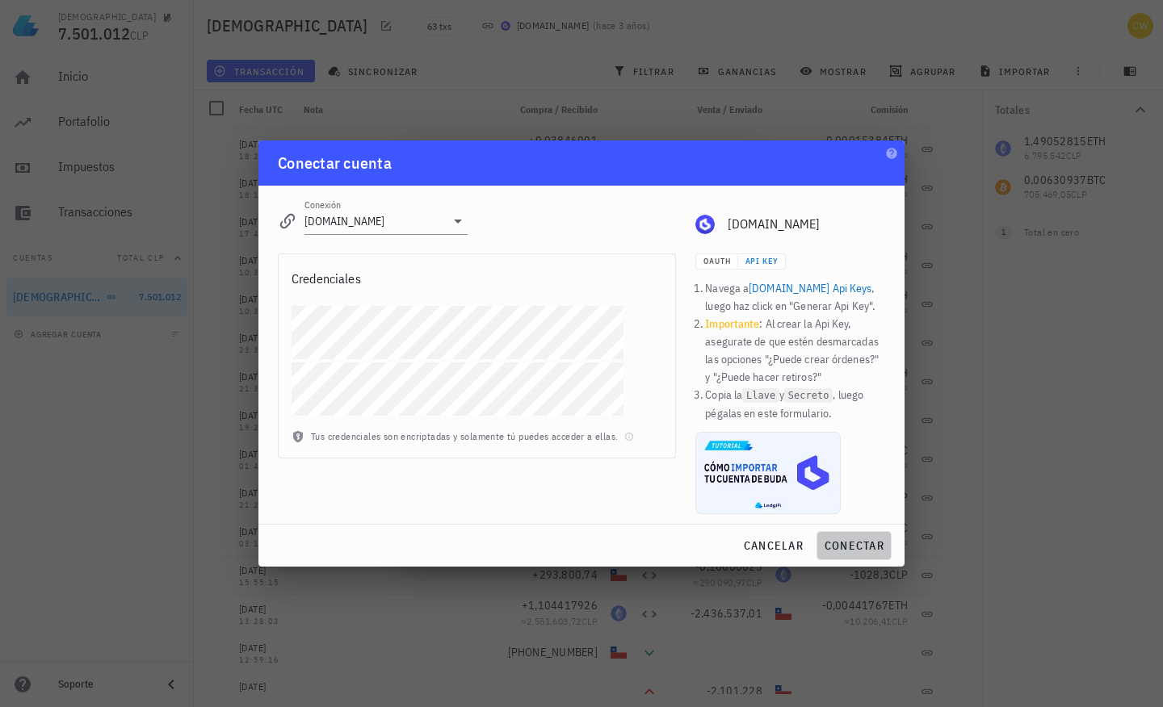
click at [837, 553] on span "conectar" at bounding box center [854, 546] width 61 height 15
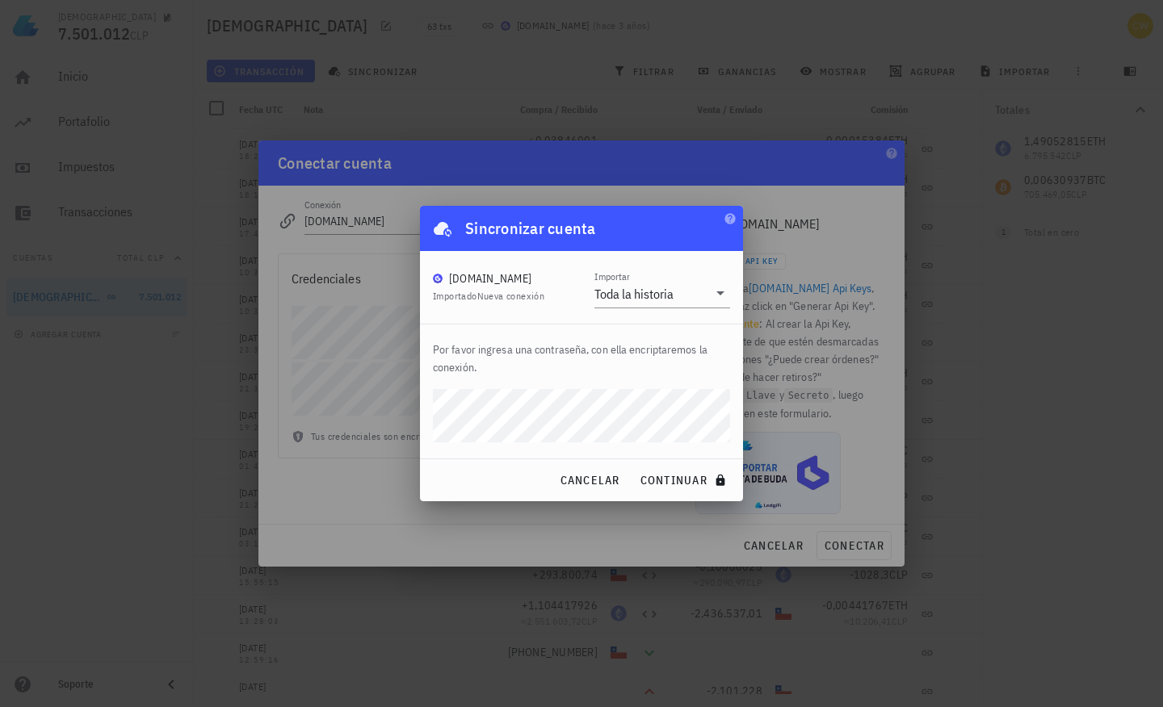
click at [481, 473] on div "cancelar continuar" at bounding box center [581, 481] width 323 height 42
click at [678, 480] on span "continuar" at bounding box center [685, 480] width 90 height 15
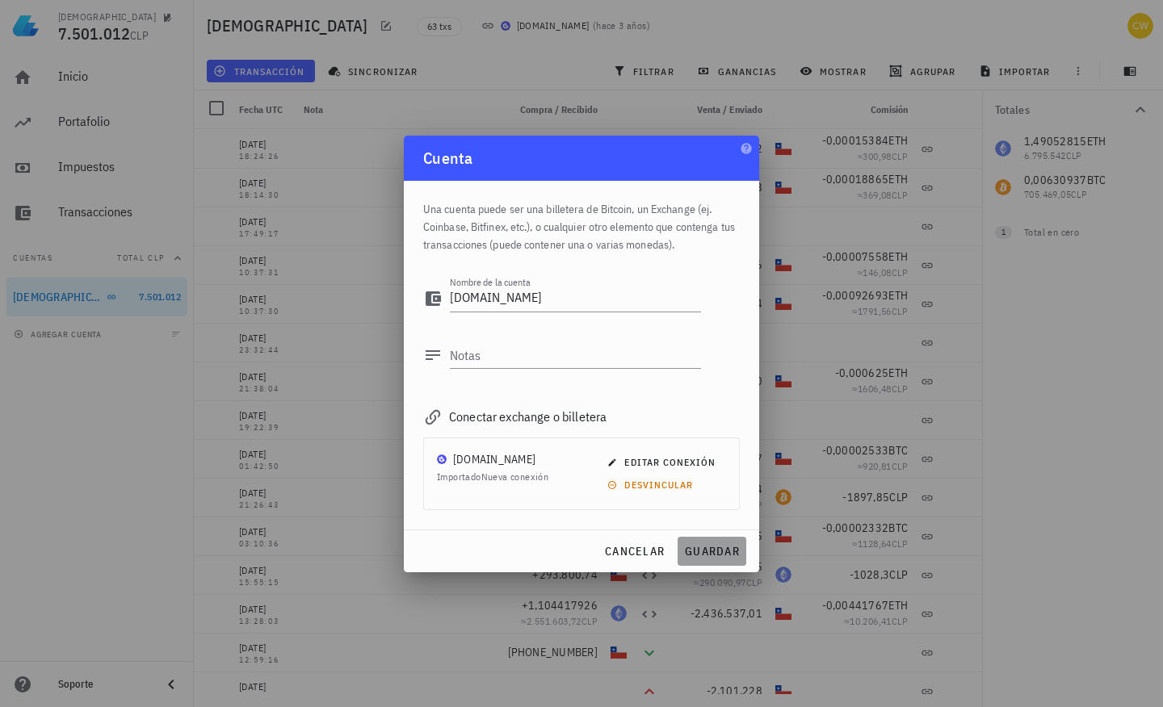
click at [700, 555] on span "guardar" at bounding box center [712, 551] width 56 height 15
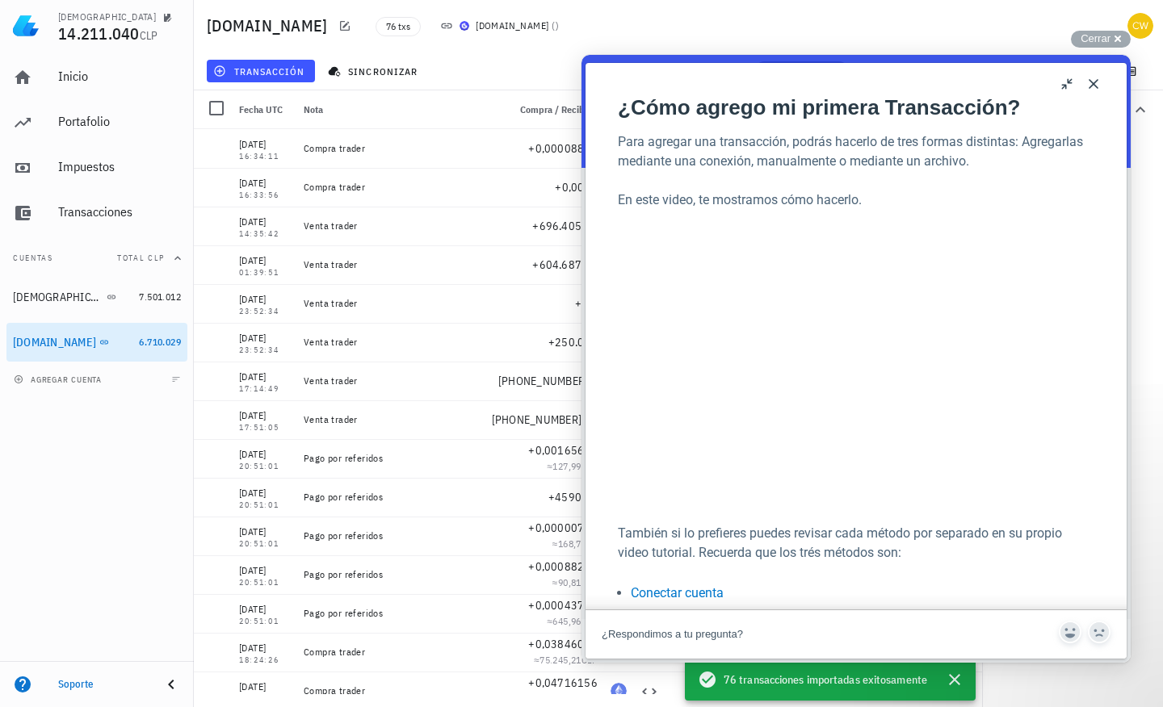
click at [1092, 83] on button "Close" at bounding box center [1094, 84] width 26 height 26
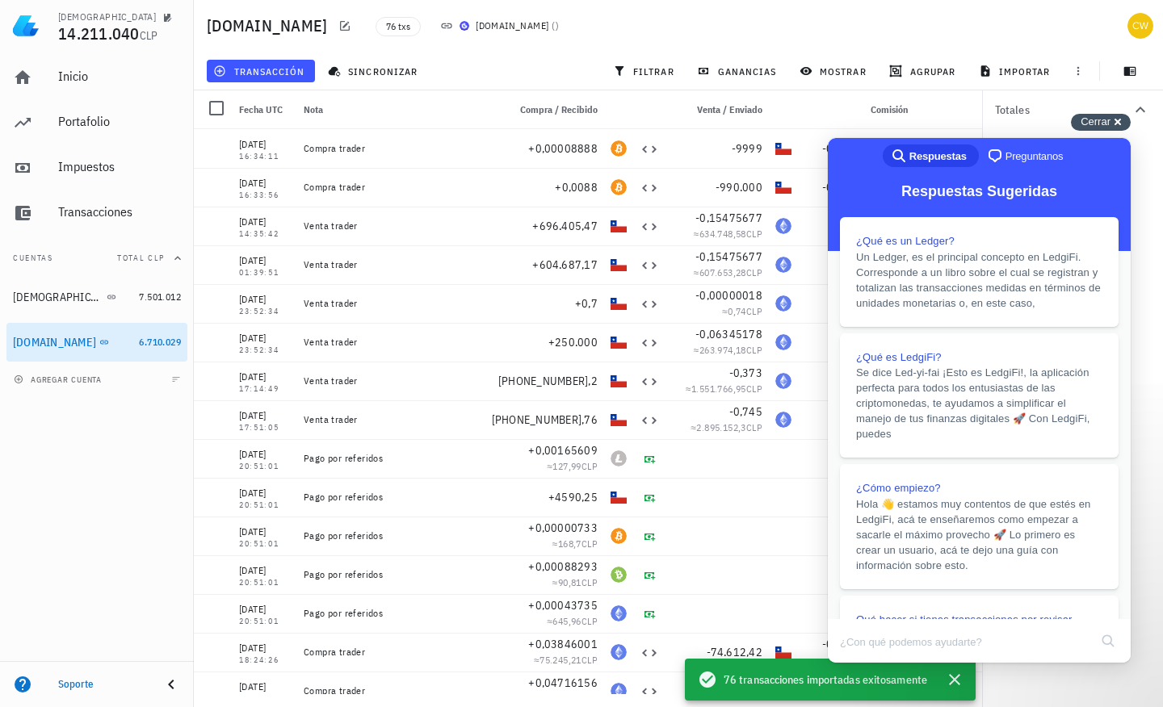
click at [1101, 122] on span "Cerrar" at bounding box center [1096, 121] width 30 height 12
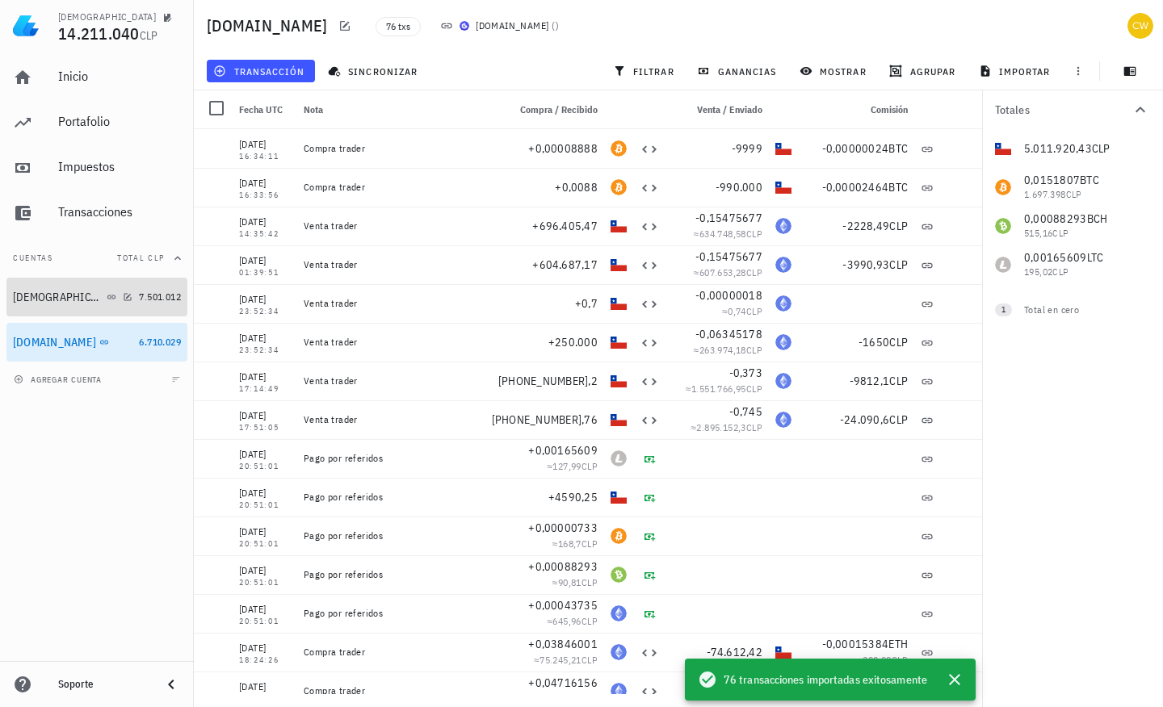
click at [121, 296] on div "[DEMOGRAPHIC_DATA]" at bounding box center [73, 297] width 120 height 15
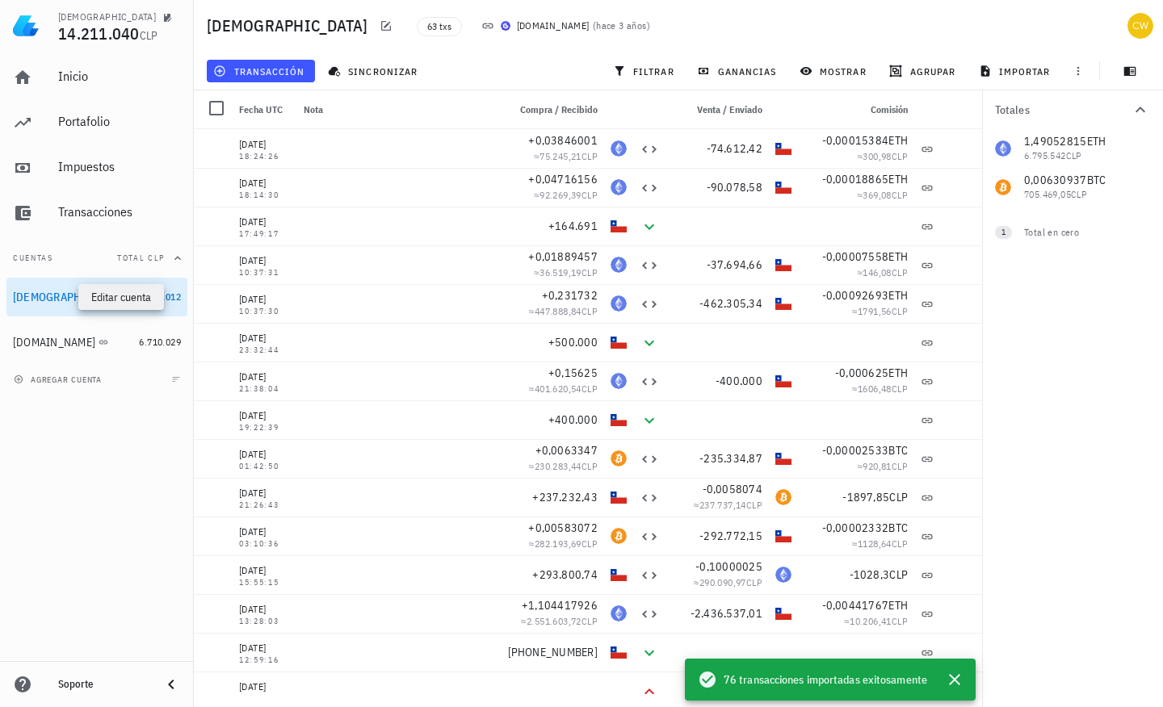
click at [124, 299] on icon "button" at bounding box center [127, 296] width 7 height 7
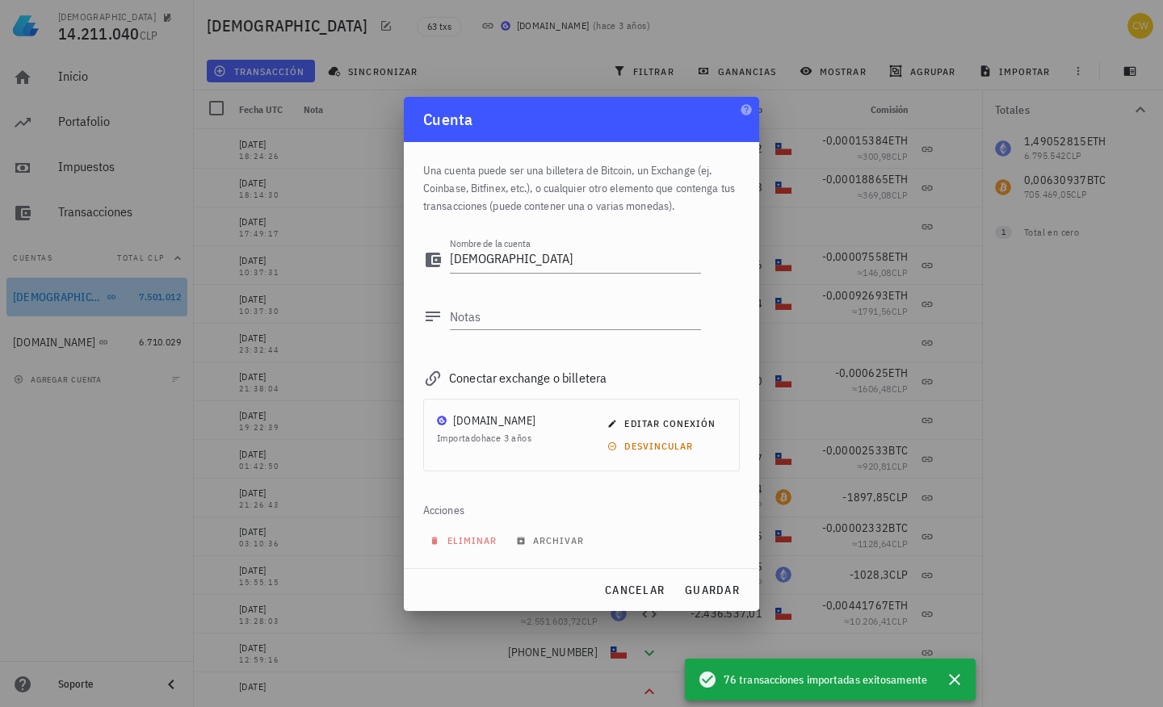
click at [68, 299] on div at bounding box center [581, 353] width 1163 height 707
click at [447, 533] on button "eliminar" at bounding box center [465, 541] width 84 height 23
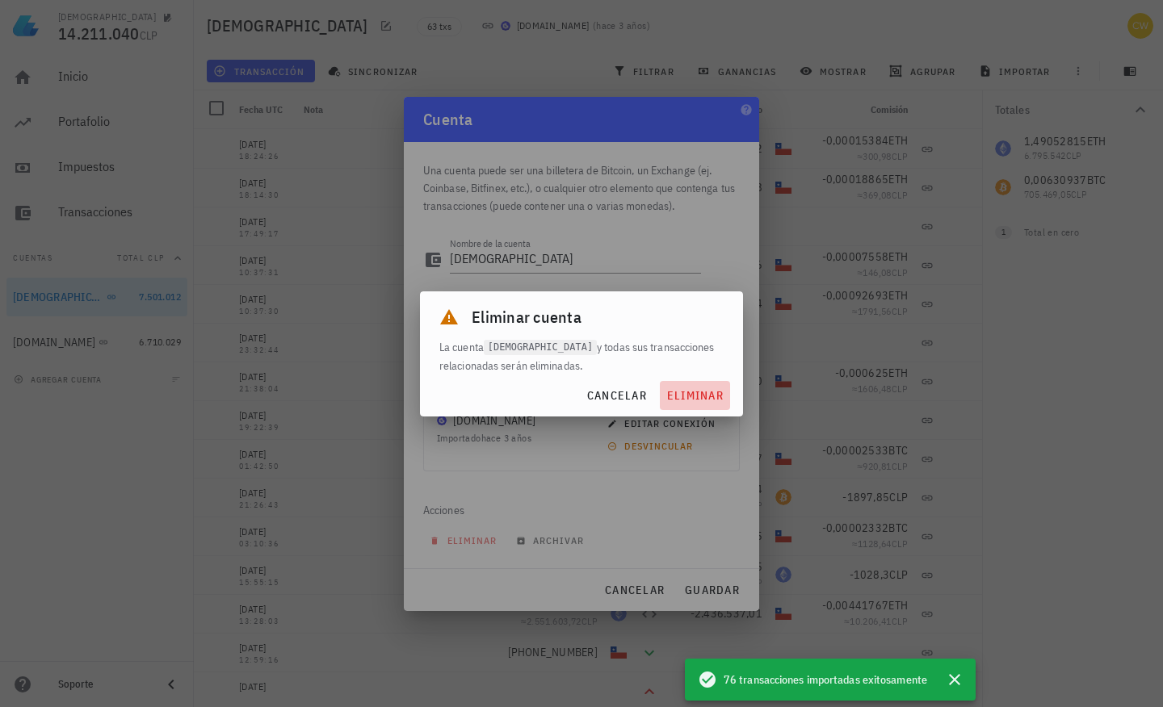
click at [712, 402] on span "eliminar" at bounding box center [694, 395] width 57 height 15
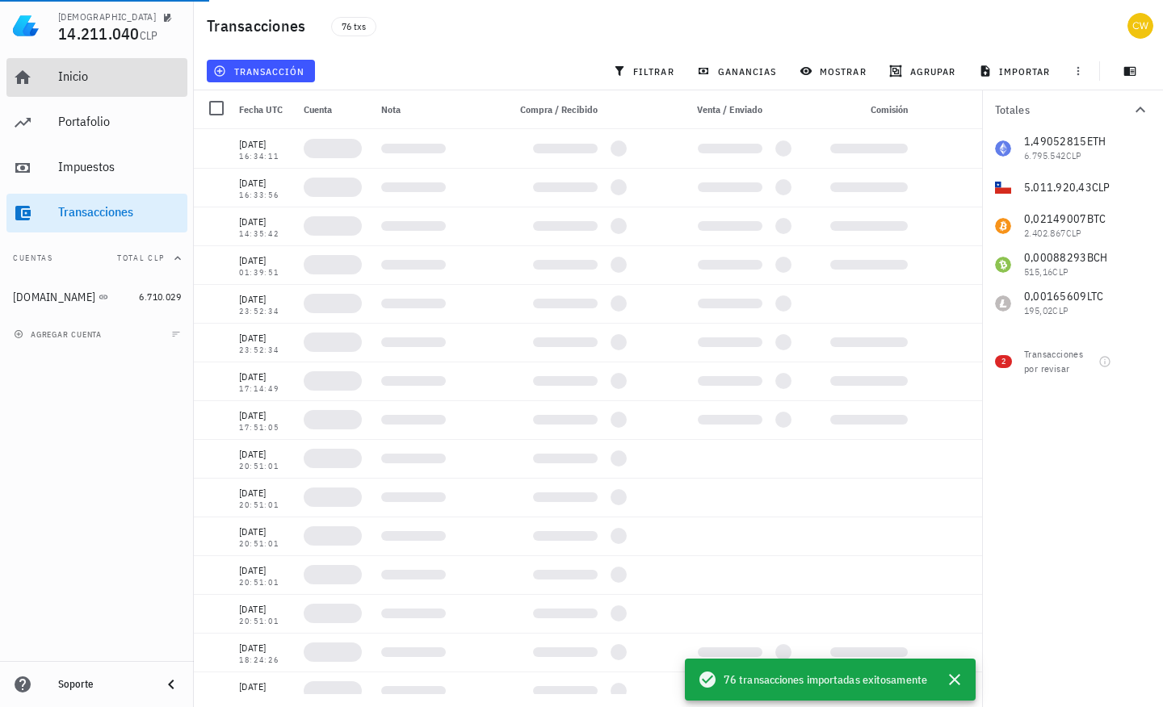
click at [67, 86] on div "Inicio" at bounding box center [119, 77] width 123 height 36
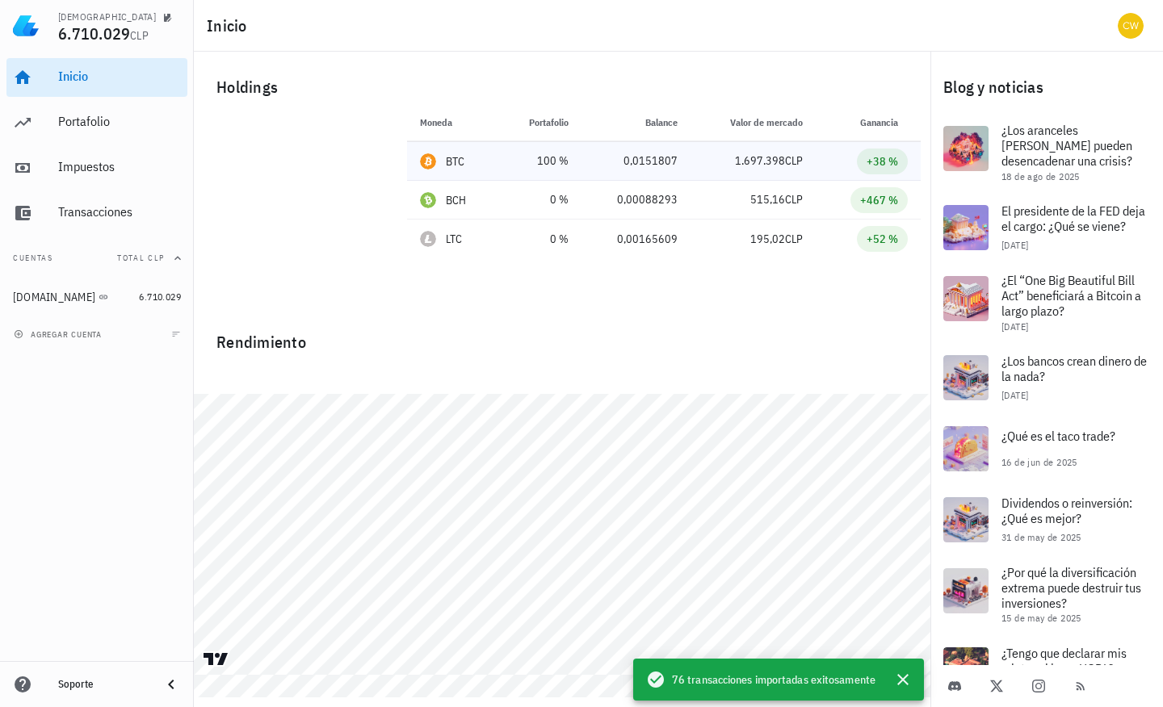
click at [608, 160] on div "0,0151807" at bounding box center [635, 161] width 83 height 17
click at [93, 132] on div "Portafolio" at bounding box center [119, 122] width 123 height 36
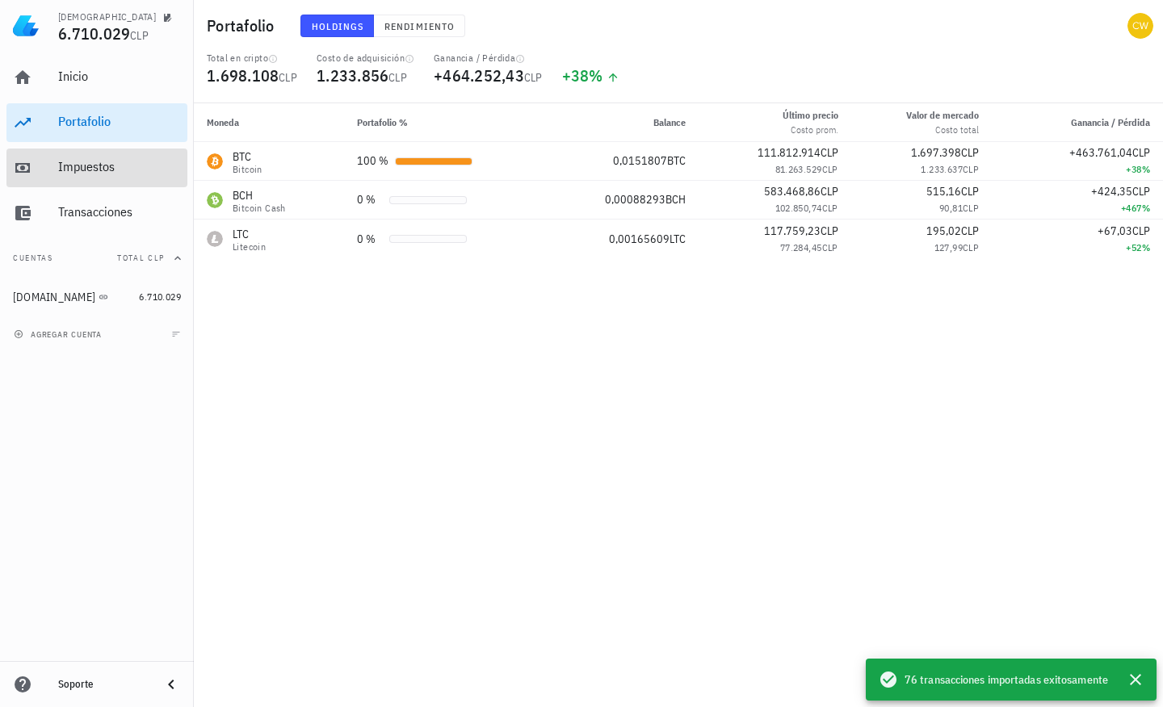
click at [94, 175] on div "Impuestos" at bounding box center [119, 167] width 123 height 36
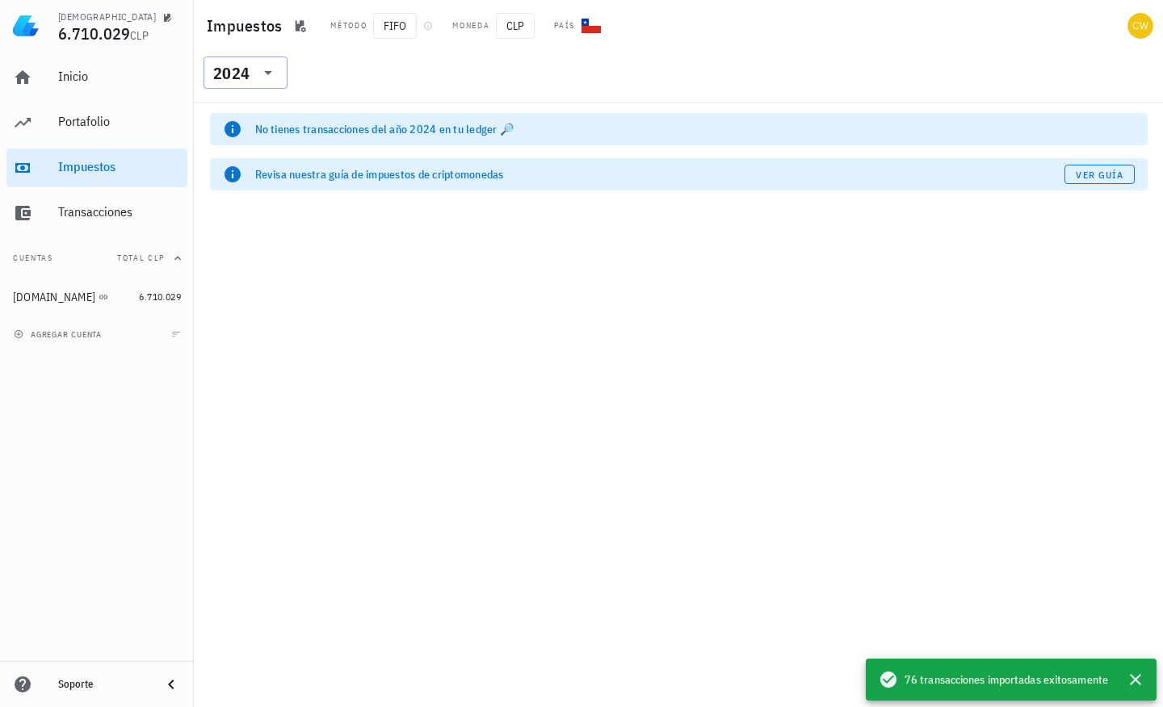
click at [268, 75] on icon at bounding box center [267, 72] width 19 height 19
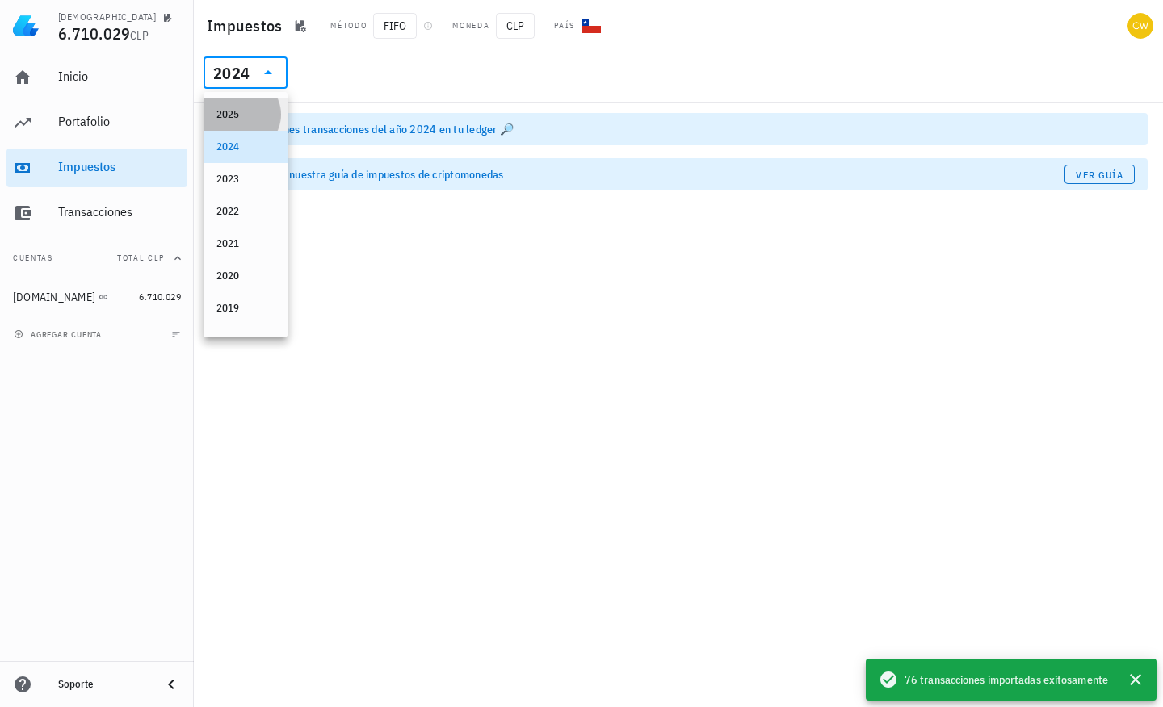
click at [240, 112] on div "2025" at bounding box center [245, 114] width 58 height 13
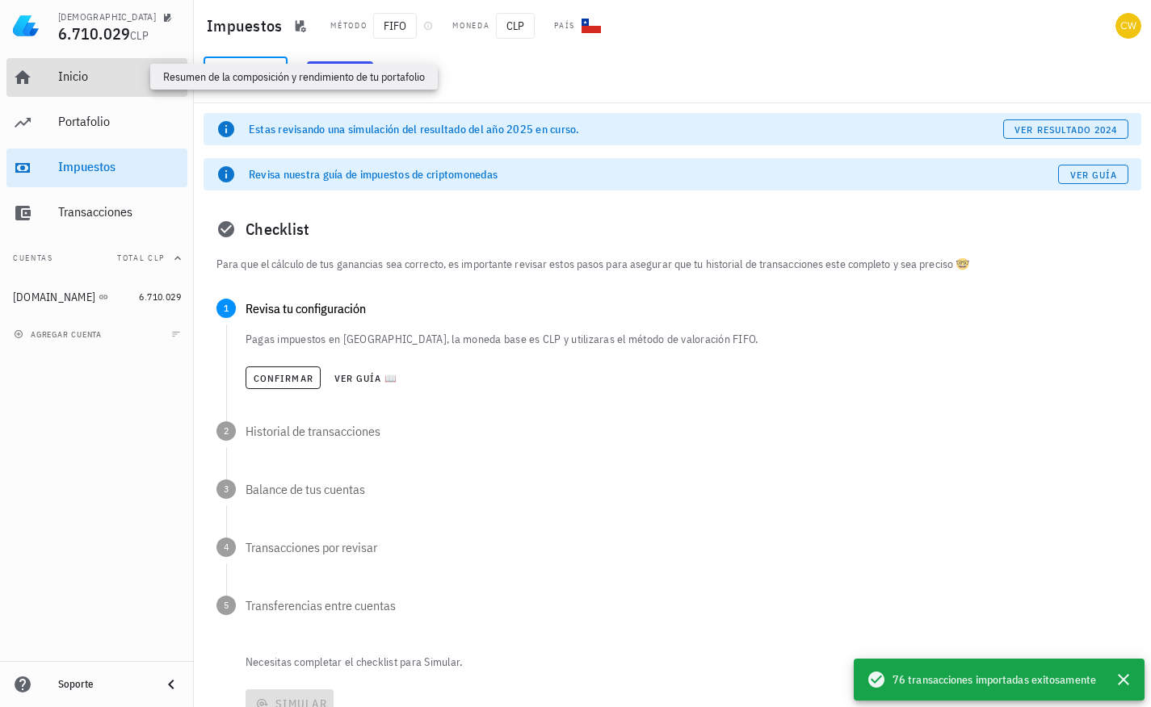
click at [73, 81] on div "Inicio" at bounding box center [119, 76] width 123 height 15
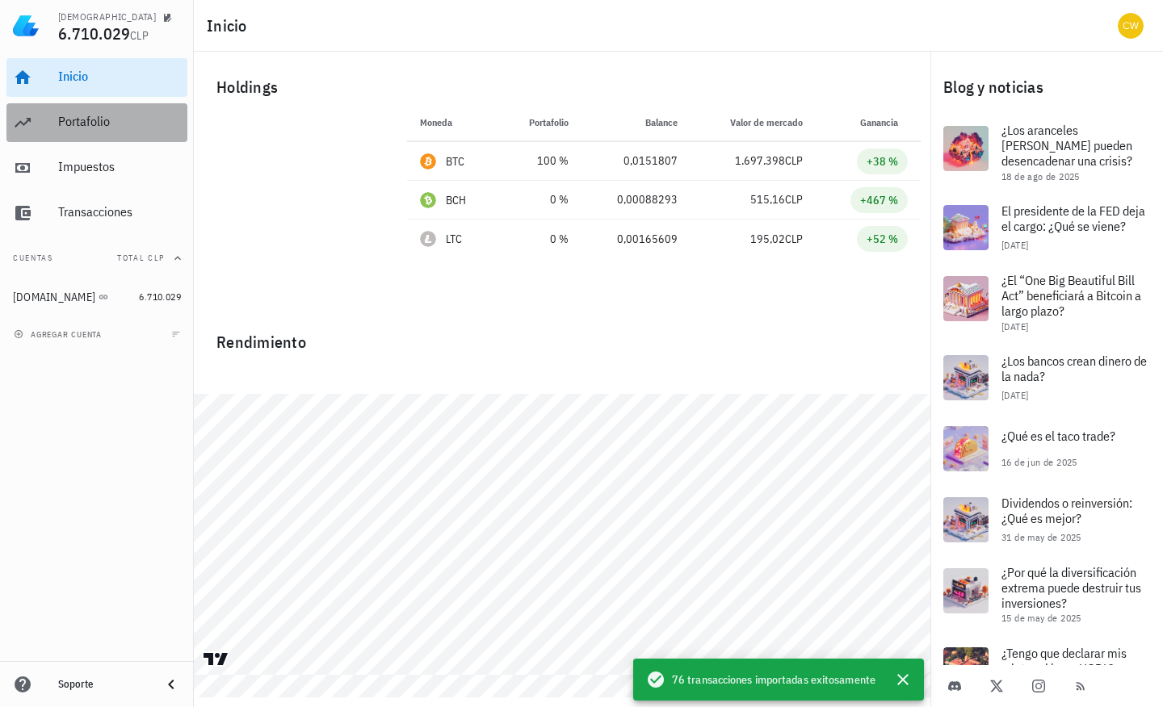
click at [82, 131] on div "Portafolio" at bounding box center [119, 122] width 123 height 36
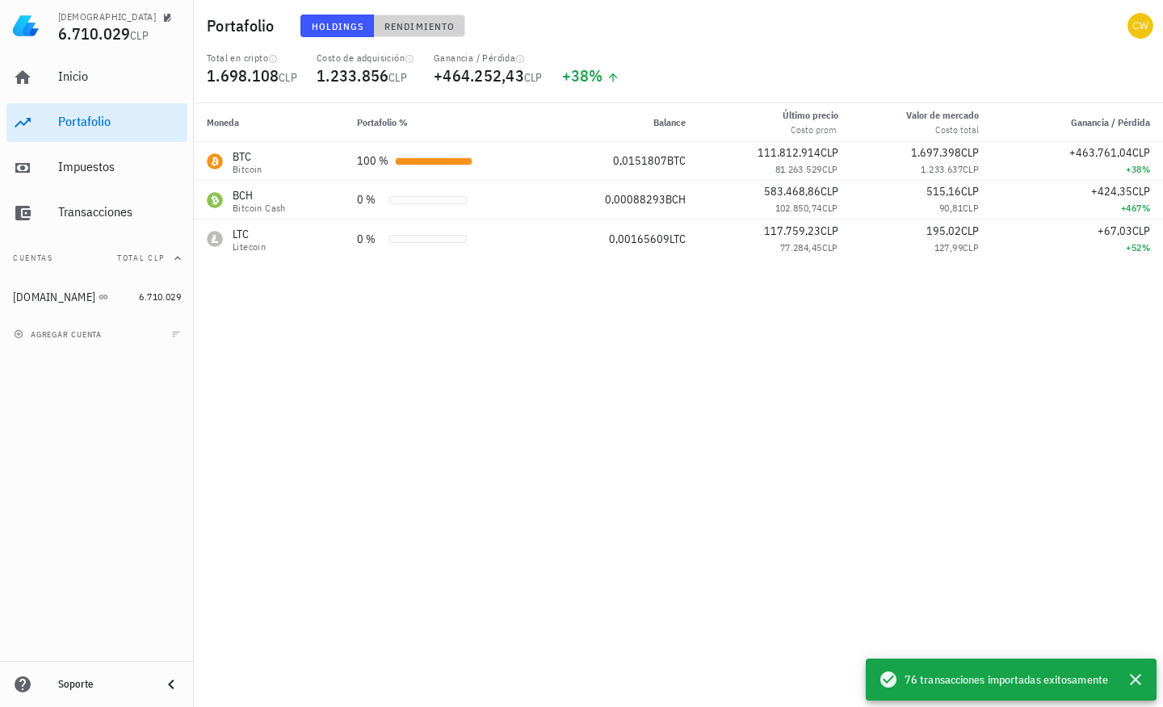
click at [423, 27] on span "Rendimiento" at bounding box center [419, 26] width 71 height 12
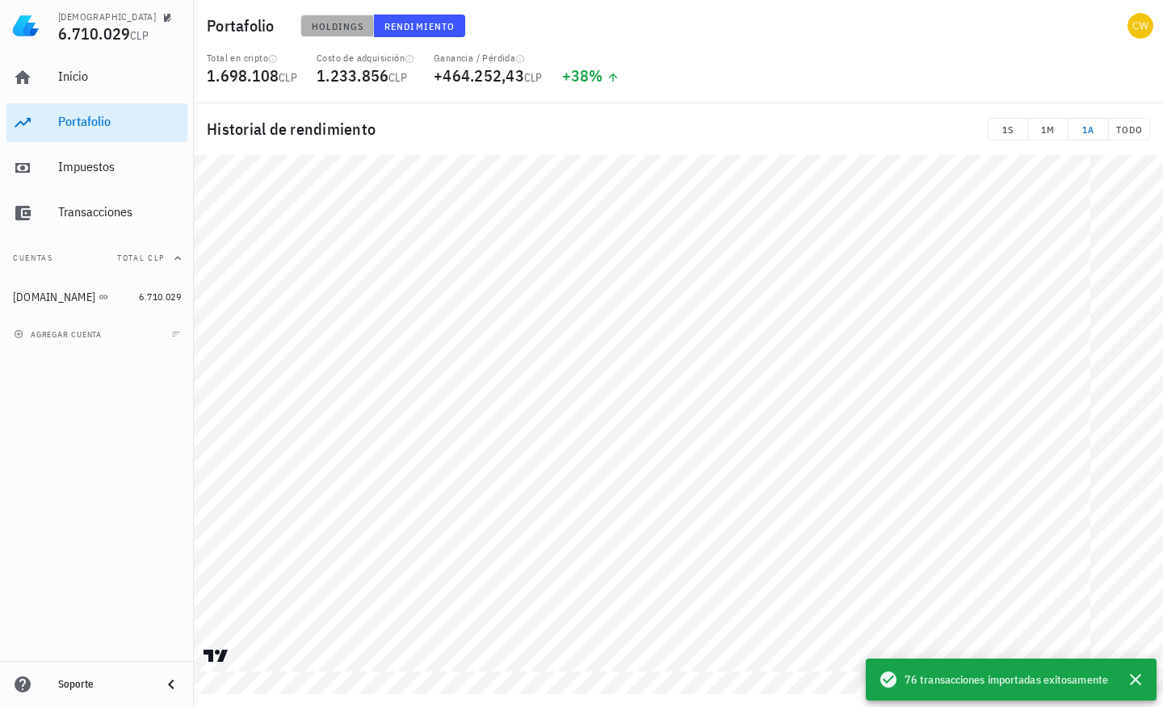
click at [340, 23] on span "Holdings" at bounding box center [337, 26] width 53 height 12
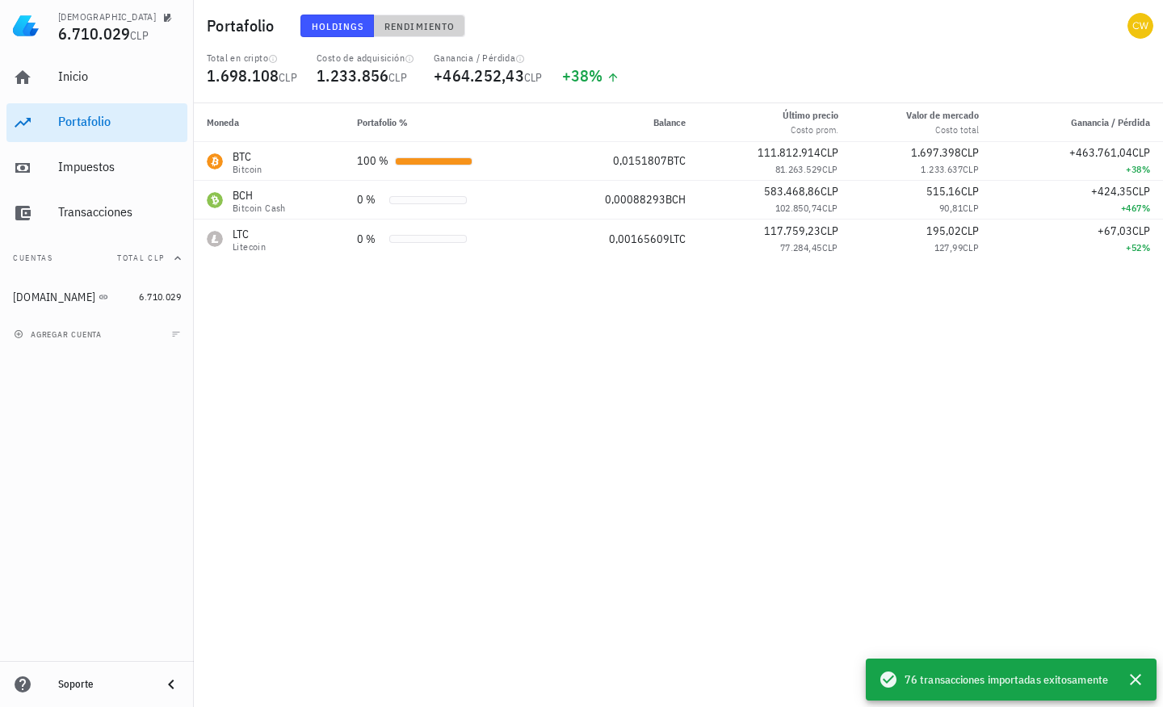
click at [407, 28] on span "Rendimiento" at bounding box center [419, 26] width 71 height 12
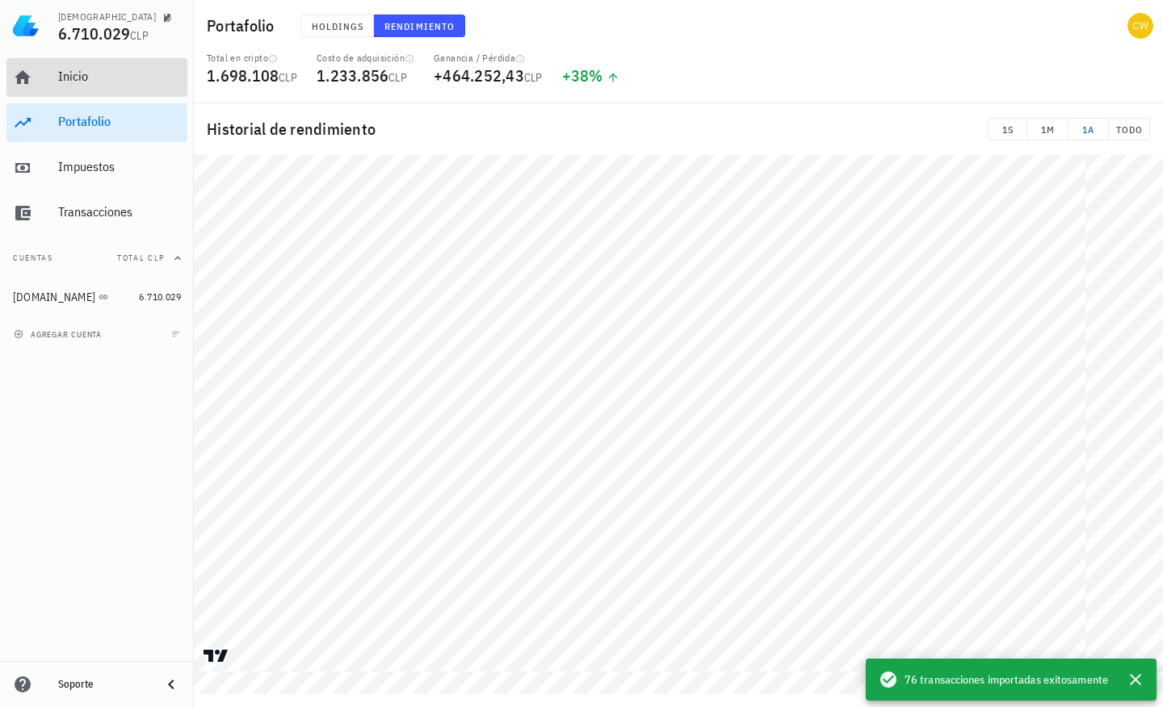
click at [72, 85] on div "Inicio" at bounding box center [119, 77] width 123 height 36
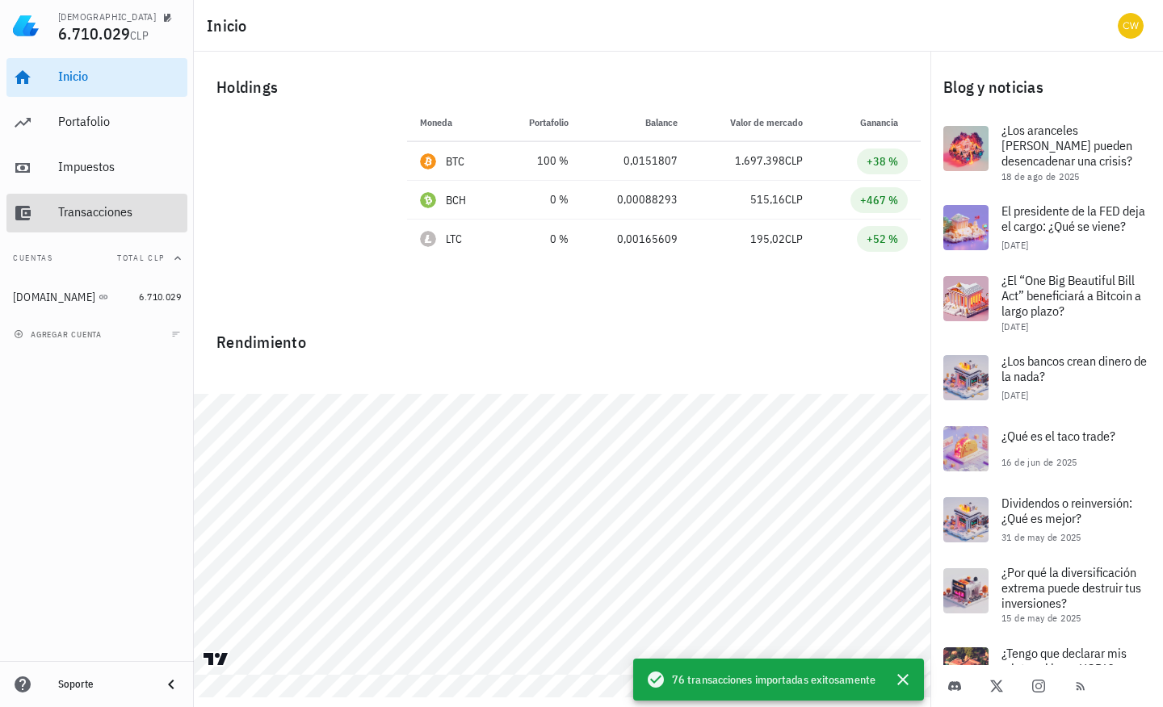
click at [107, 218] on div "Transacciones" at bounding box center [119, 211] width 123 height 15
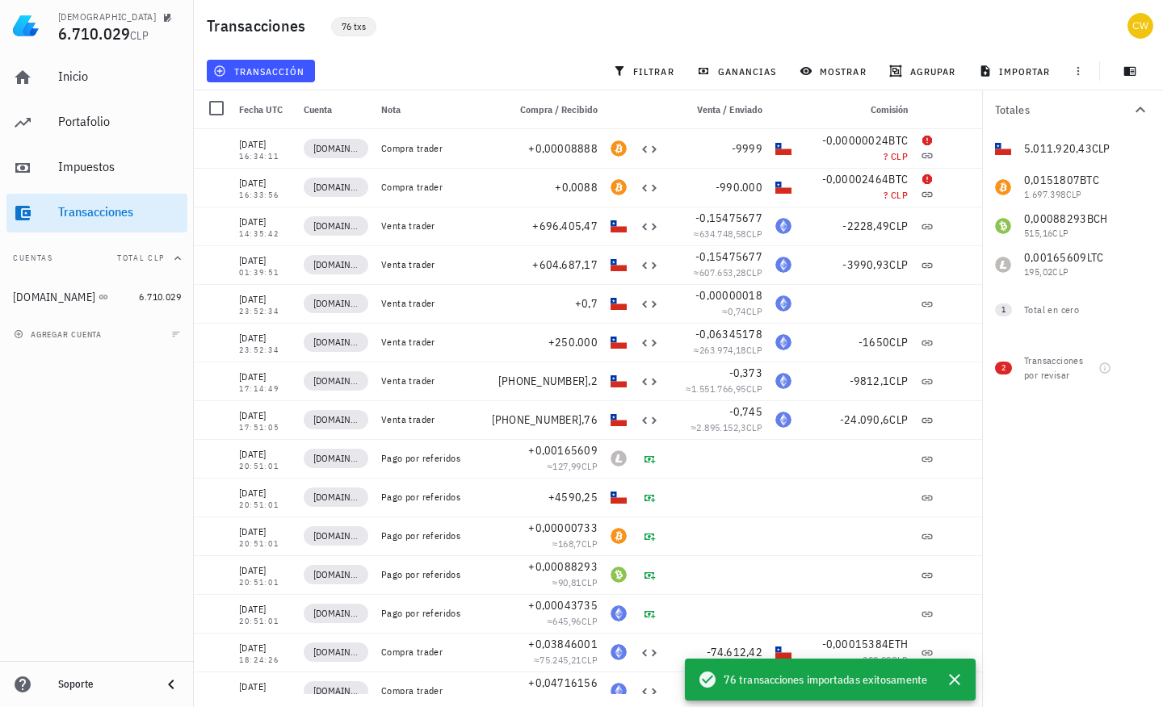
click at [361, 27] on span "76 txs" at bounding box center [354, 27] width 24 height 18
click at [67, 83] on div "Inicio" at bounding box center [119, 76] width 123 height 15
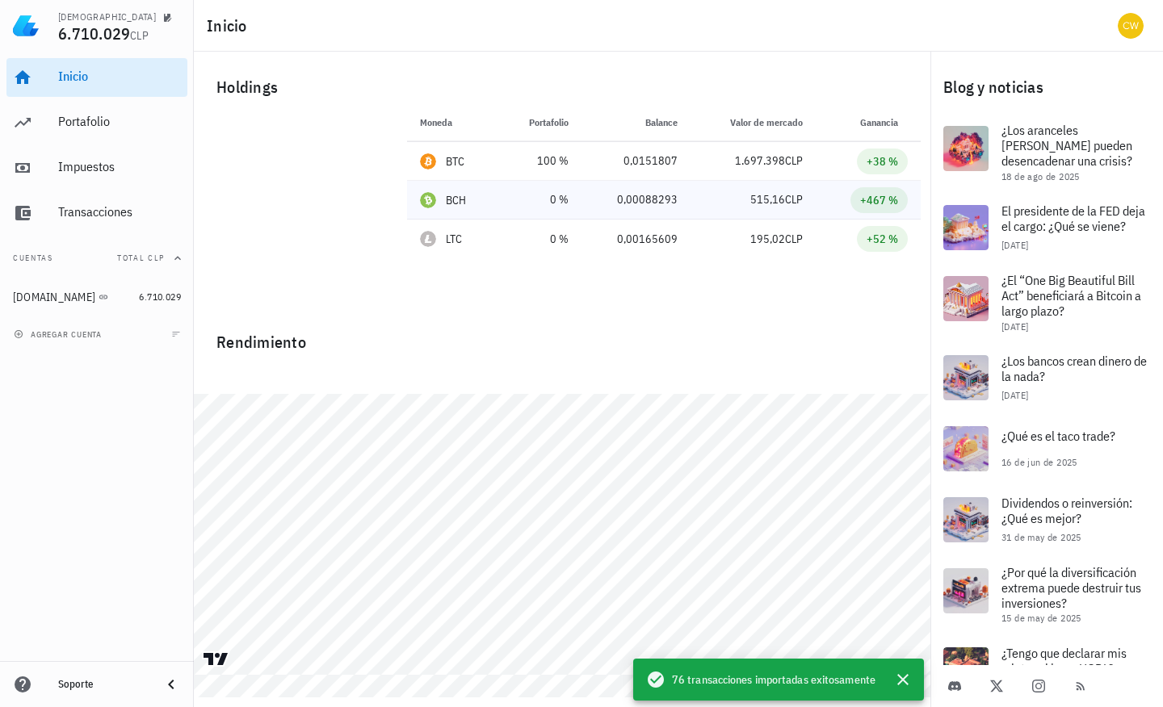
click at [460, 204] on div "BCH" at bounding box center [456, 200] width 21 height 16
click at [464, 234] on div "LTC" at bounding box center [453, 239] width 66 height 16
